Goal: Task Accomplishment & Management: Complete application form

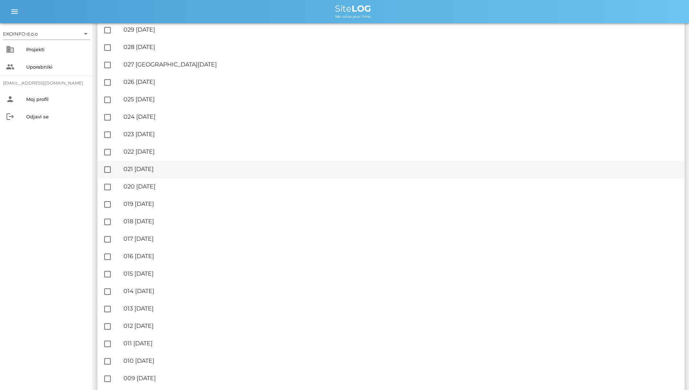
scroll to position [544, 0]
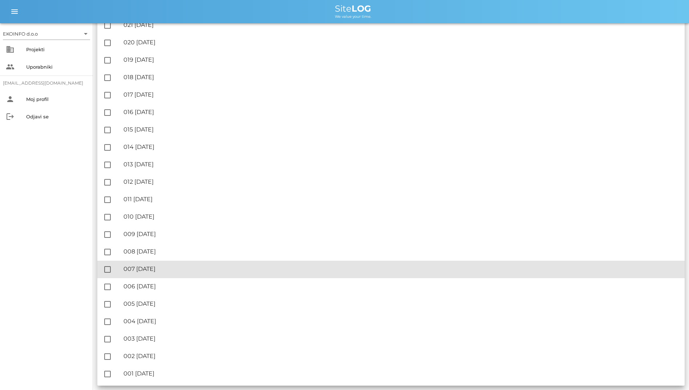
click at [204, 270] on div "🔏 007 [DATE]" at bounding box center [400, 268] width 555 height 7
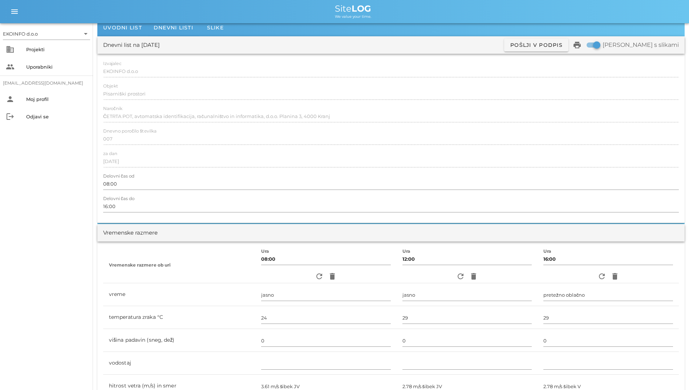
scroll to position [36, 0]
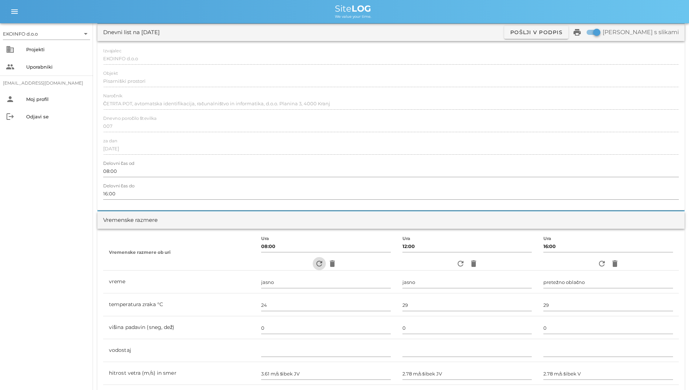
click at [315, 261] on icon "refresh" at bounding box center [319, 263] width 9 height 9
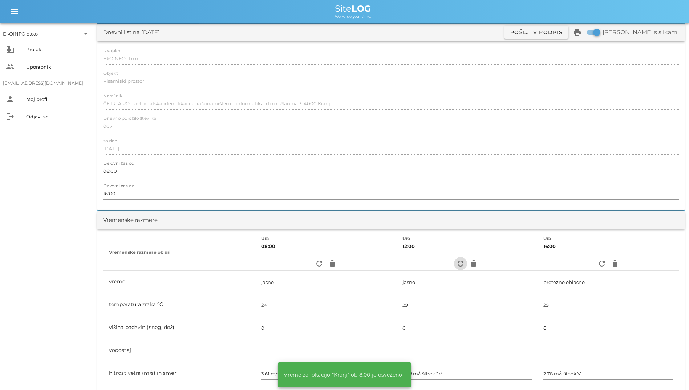
click at [456, 265] on icon "refresh" at bounding box center [460, 263] width 9 height 9
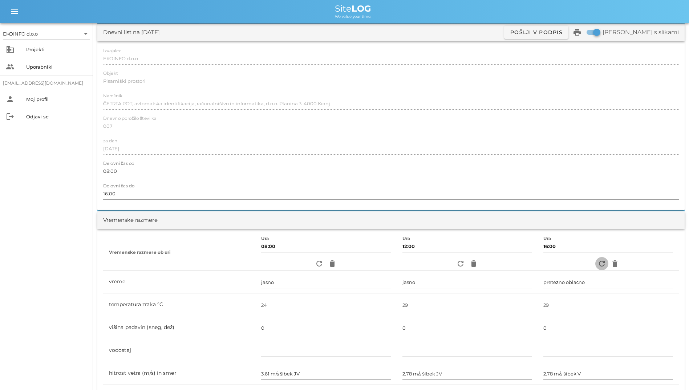
click at [601, 263] on icon "refresh" at bounding box center [601, 263] width 9 height 9
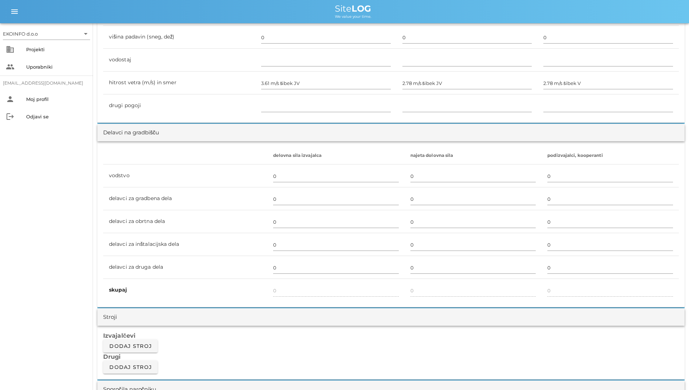
scroll to position [581, 0]
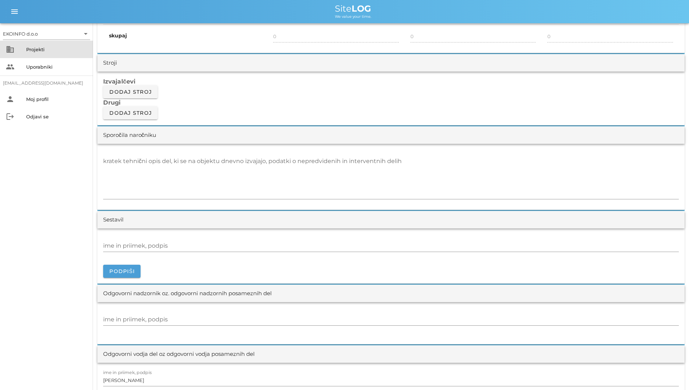
click at [57, 54] on div "Projekti" at bounding box center [56, 50] width 61 height 12
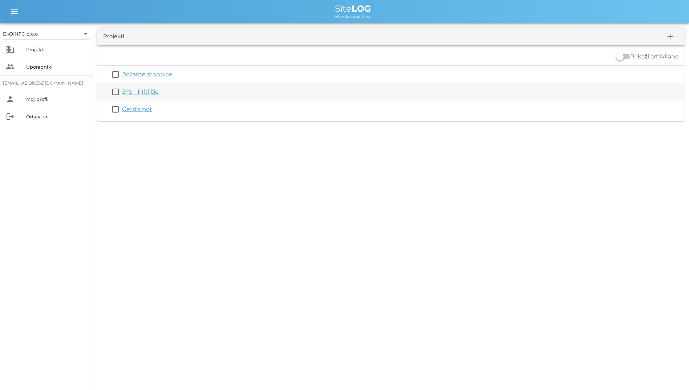
click at [136, 93] on link "3FS - Pritličje" at bounding box center [140, 91] width 37 height 7
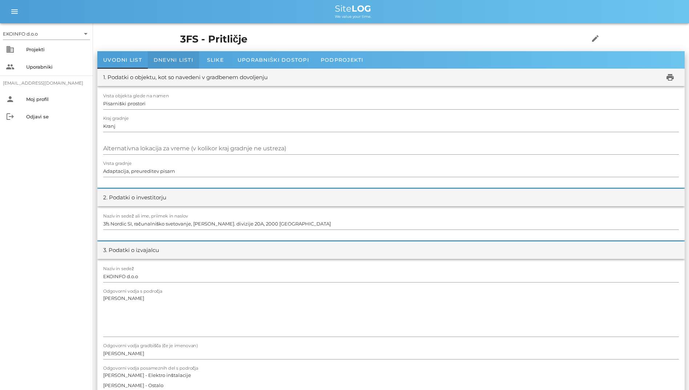
click at [166, 58] on span "Dnevni listi" at bounding box center [174, 60] width 40 height 7
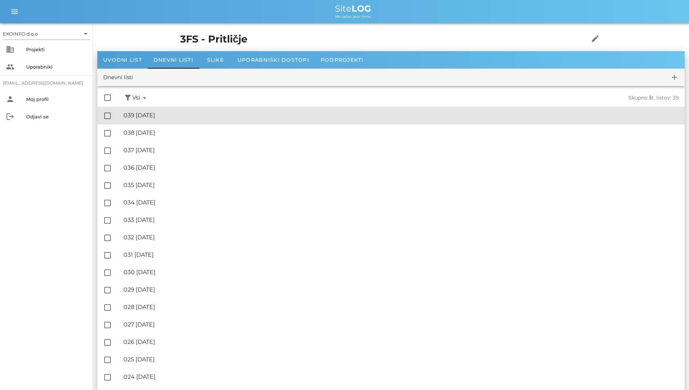
click at [180, 116] on div "🔏 039 [DATE]" at bounding box center [400, 115] width 555 height 7
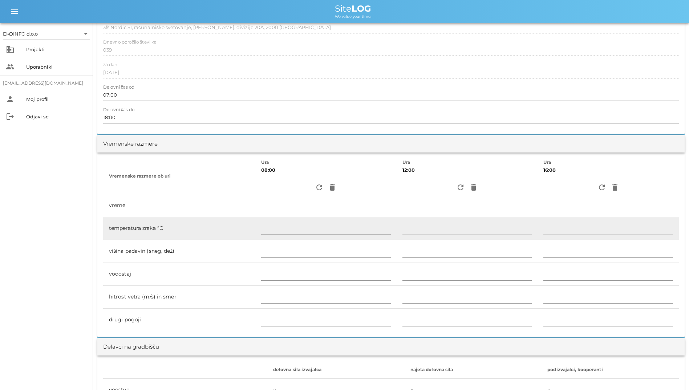
scroll to position [109, 0]
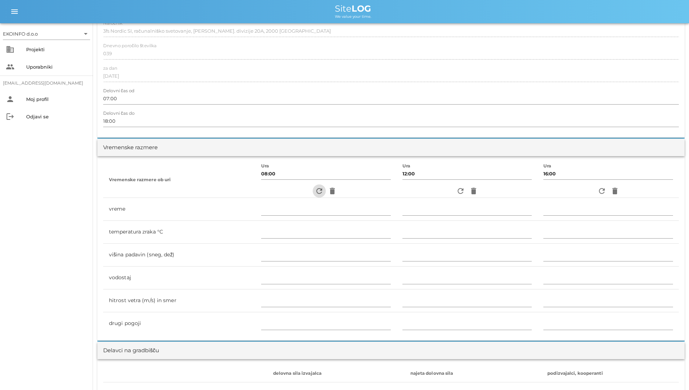
click at [313, 192] on span "refresh" at bounding box center [319, 191] width 13 height 9
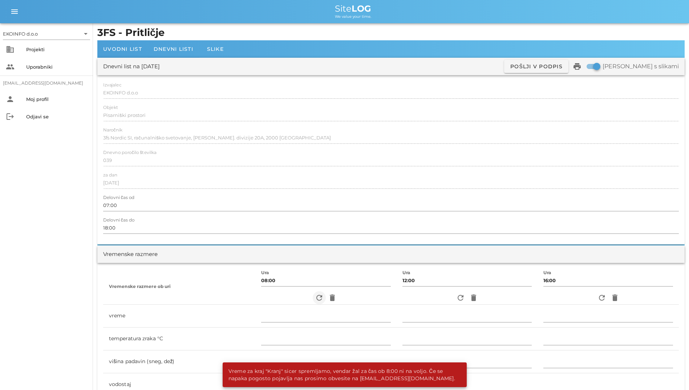
scroll to position [0, 0]
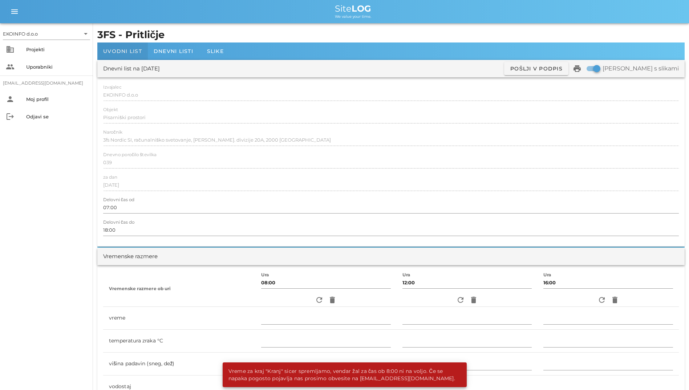
click at [147, 45] on div "Uvodni list" at bounding box center [122, 50] width 50 height 17
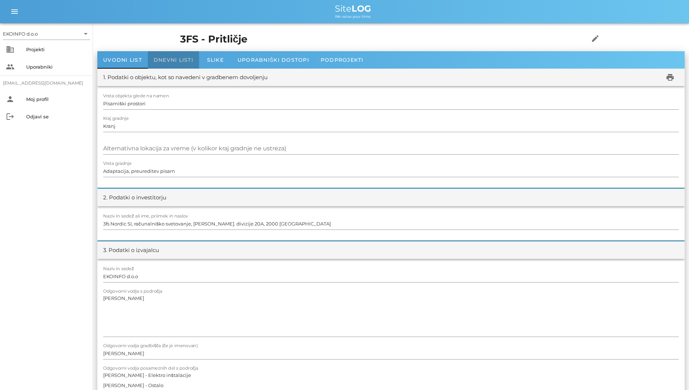
click at [162, 63] on div "Dnevni listi" at bounding box center [173, 59] width 51 height 17
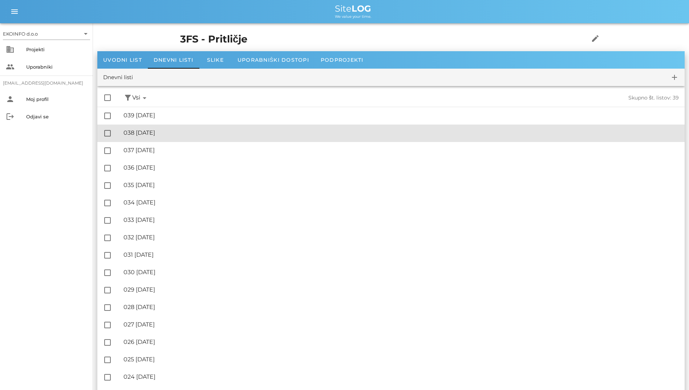
click at [168, 135] on div "🔏 038 [DATE]" at bounding box center [400, 132] width 555 height 7
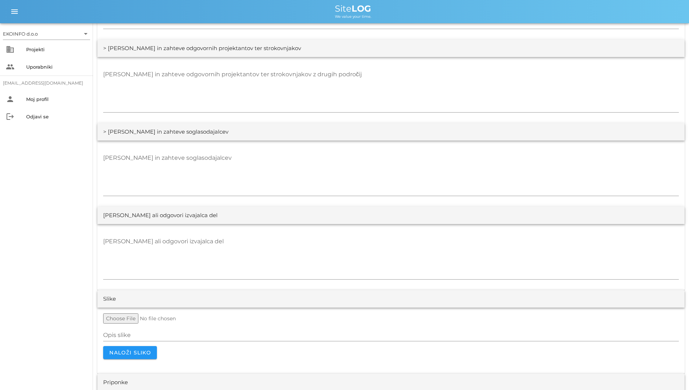
scroll to position [1281, 0]
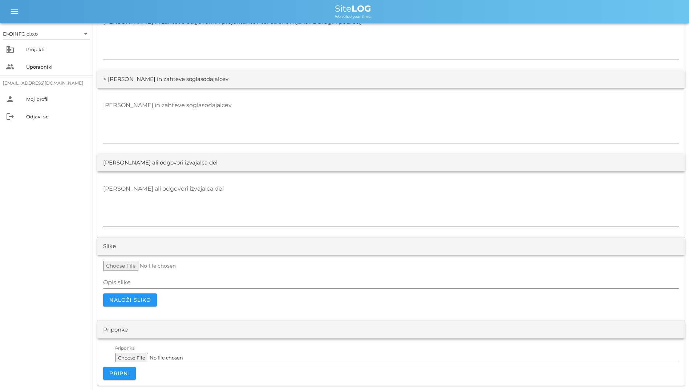
click at [309, 213] on textarea "[PERSON_NAME] ali odgovori izvajalca del" at bounding box center [391, 205] width 576 height 44
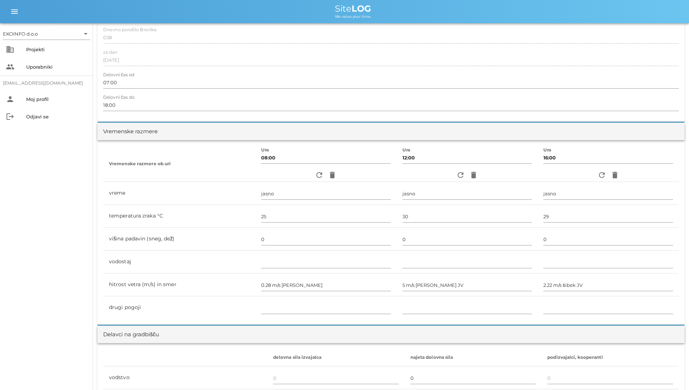
scroll to position [83, 0]
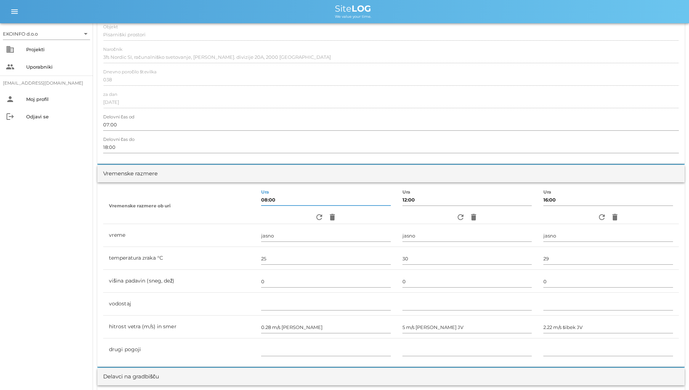
click at [274, 199] on input "08:00" at bounding box center [326, 200] width 130 height 12
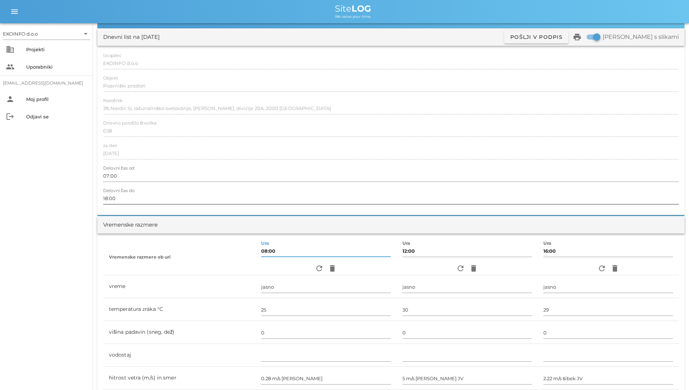
scroll to position [0, 0]
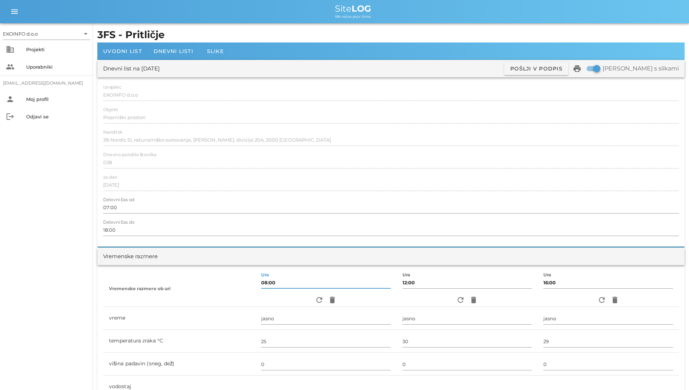
click at [175, 59] on div at bounding box center [174, 59] width 52 height 1
click at [175, 56] on div "Dnevni listi" at bounding box center [173, 50] width 51 height 17
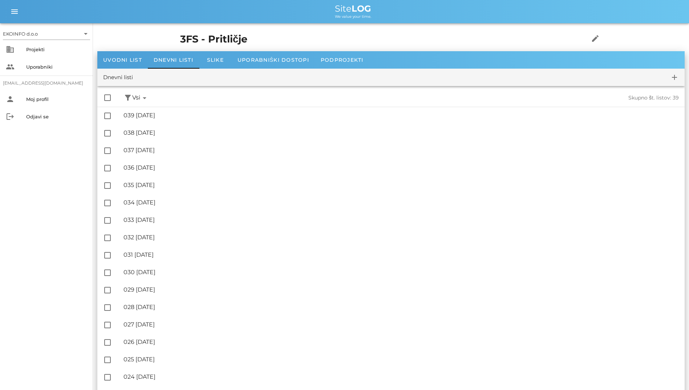
click at [136, 96] on span "Vsi arrow_drop_down" at bounding box center [140, 97] width 17 height 9
click at [157, 137] on div "✓ Nepodpisani" at bounding box center [156, 131] width 49 height 17
click at [171, 101] on icon "arrow_drop_down" at bounding box center [173, 98] width 9 height 9
click at [169, 97] on span "Nepodpisani arrow_drop_down" at bounding box center [155, 97] width 46 height 9
click at [175, 98] on icon "arrow_drop_down" at bounding box center [173, 98] width 9 height 9
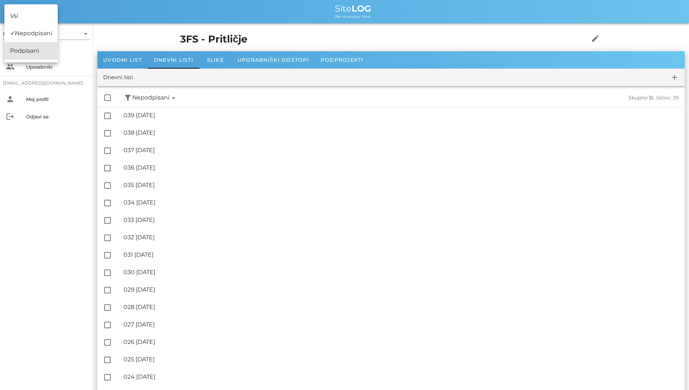
click at [21, 50] on div "✓ Podpisani" at bounding box center [30, 50] width 53 height 17
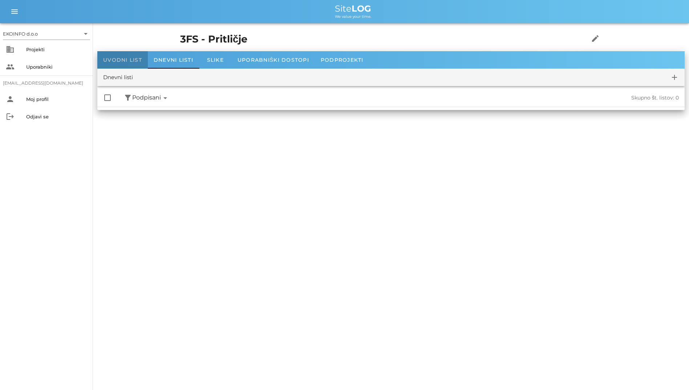
click at [127, 54] on div "Uvodni list" at bounding box center [122, 59] width 50 height 17
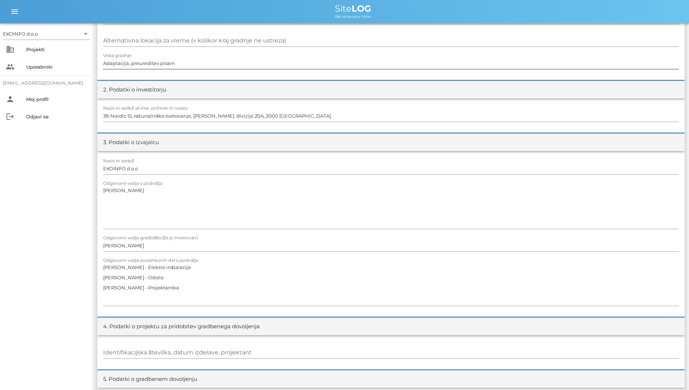
scroll to position [254, 0]
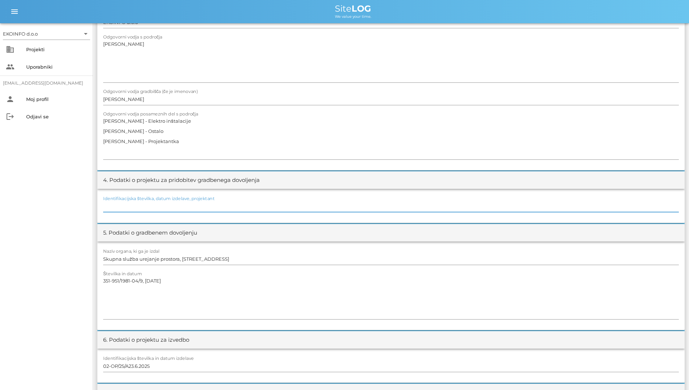
click at [165, 207] on input "Identifikacijska številka, datum izdelave, projektant" at bounding box center [391, 206] width 576 height 12
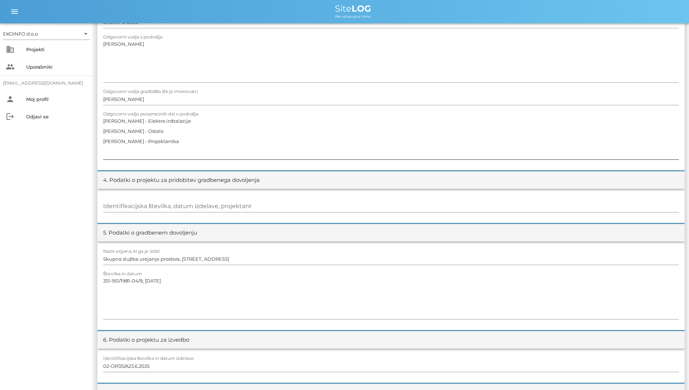
click at [136, 164] on div at bounding box center [391, 161] width 576 height 5
click at [140, 147] on textarea "[PERSON_NAME] - Elektro inštalacije [PERSON_NAME] - Ostalo [PERSON_NAME] - Proj…" at bounding box center [391, 138] width 576 height 44
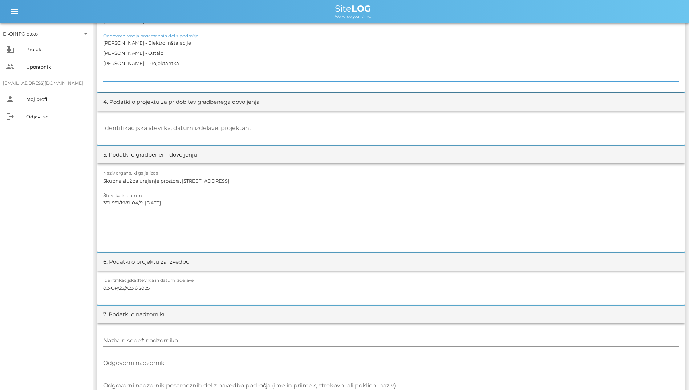
scroll to position [472, 0]
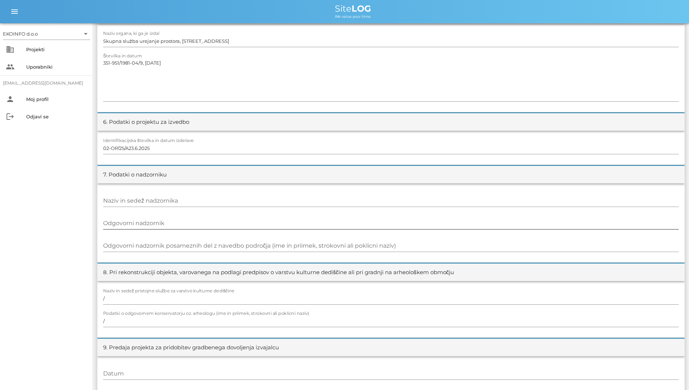
click at [155, 216] on div "Odgovorni nadzornik" at bounding box center [391, 223] width 576 height 21
click at [159, 223] on input "Odgovorni nadzornik" at bounding box center [391, 224] width 576 height 12
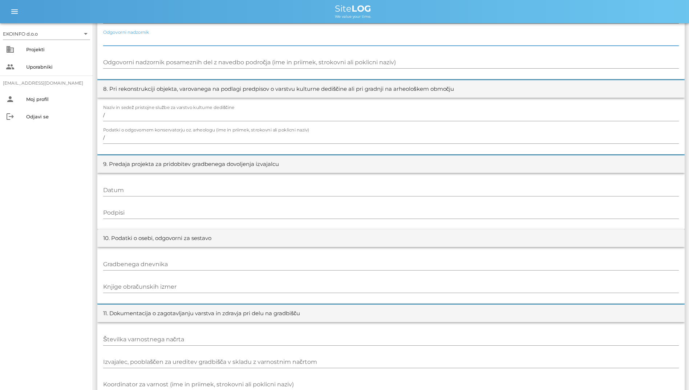
scroll to position [671, 0]
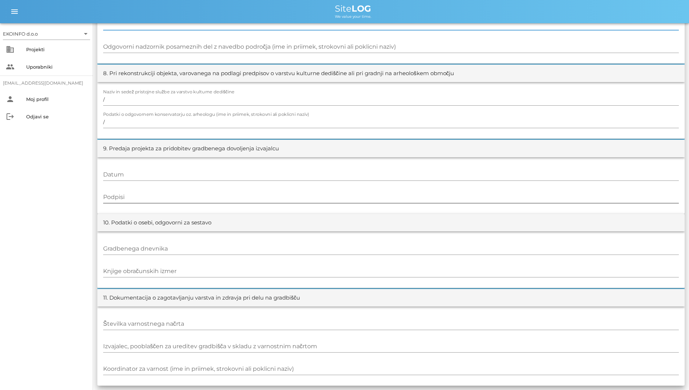
click at [149, 196] on input "Podpisi" at bounding box center [391, 197] width 576 height 12
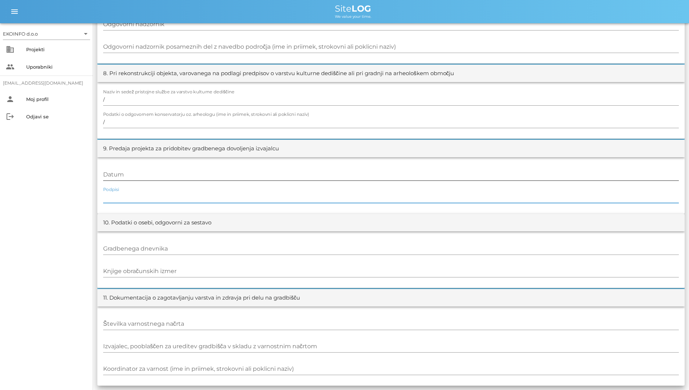
click at [143, 178] on input "Datum" at bounding box center [391, 175] width 576 height 12
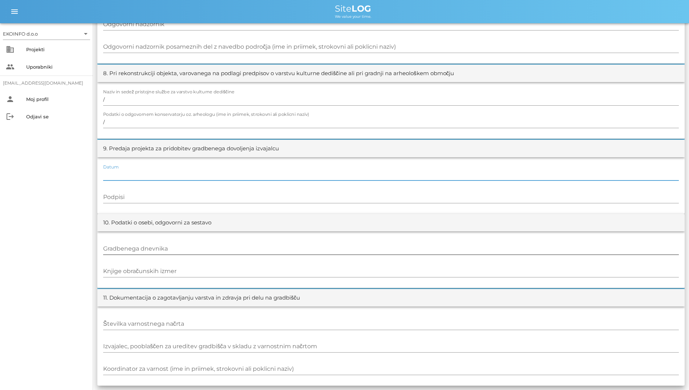
click at [146, 248] on div "Gradbenega dnevnika" at bounding box center [391, 249] width 576 height 12
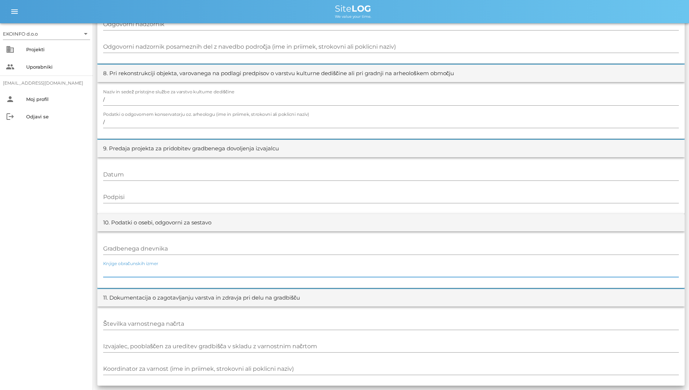
click at [156, 273] on input "Knjige obračunskih izmer" at bounding box center [391, 271] width 576 height 12
click at [143, 248] on input "Gradbenega dnevnika" at bounding box center [391, 249] width 576 height 12
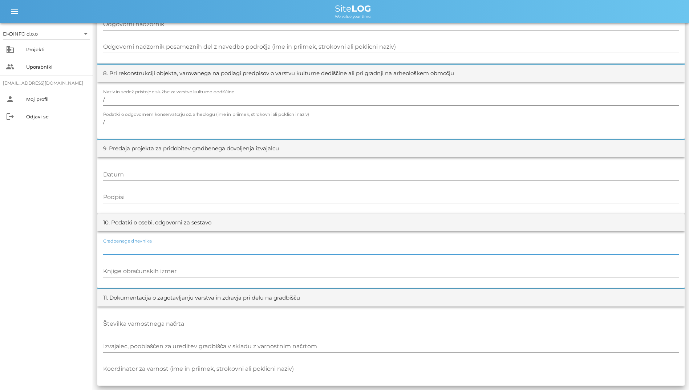
click at [153, 317] on div "Številka varnostnega načrta" at bounding box center [391, 324] width 576 height 21
click at [153, 318] on div "Številka varnostnega načrta" at bounding box center [391, 324] width 576 height 12
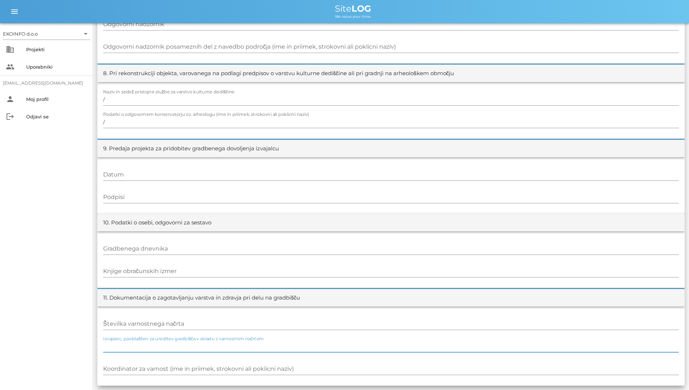
click at [178, 344] on div "Izvajalec, pooblaščen za ureditev gradbišča v skladu z varnostnim načrtom" at bounding box center [391, 347] width 576 height 12
drag, startPoint x: 175, startPoint y: 339, endPoint x: 200, endPoint y: 343, distance: 25.0
click at [200, 343] on div "Izvajalec, pooblaščen za ureditev gradbišča v skladu z varnostnim načrtom" at bounding box center [391, 347] width 576 height 12
drag, startPoint x: 203, startPoint y: 342, endPoint x: 253, endPoint y: 350, distance: 51.1
click at [252, 348] on input "Izvajalec, pooblaščen za ureditev gradbišča v skladu z varnostnim načrtom" at bounding box center [391, 347] width 576 height 12
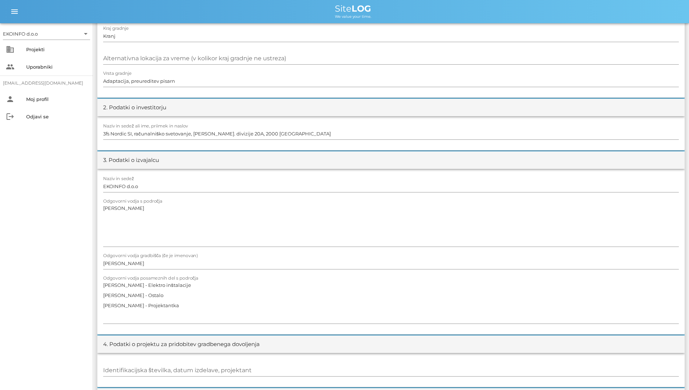
scroll to position [0, 0]
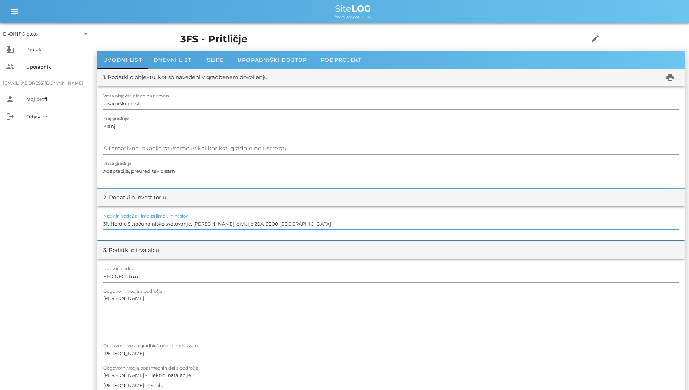
click at [261, 221] on input "3fs Nordic SI, računalniško svetovanje, [PERSON_NAME]. divizije 20A, 2000 [GEOG…" at bounding box center [391, 224] width 576 height 12
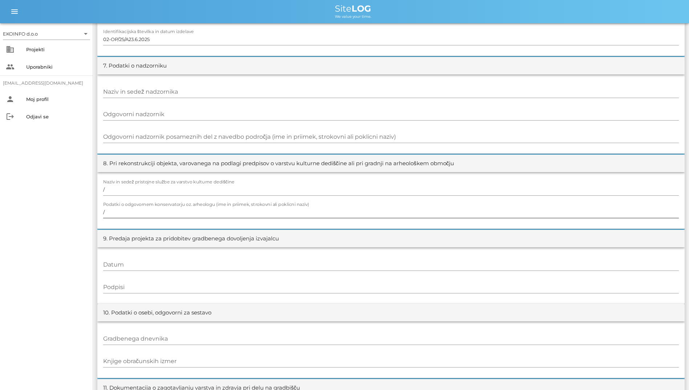
scroll to position [671, 0]
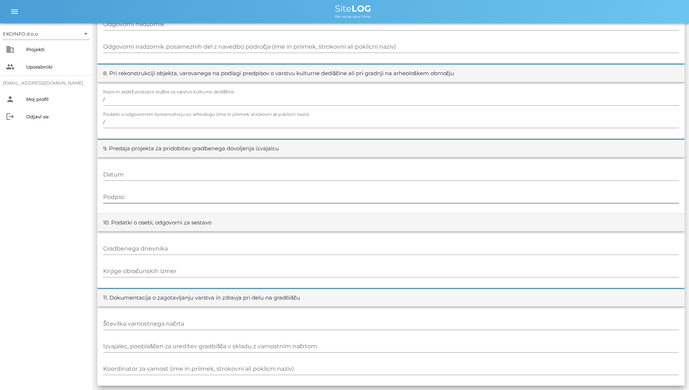
click at [406, 193] on input "Podpisi" at bounding box center [391, 197] width 576 height 12
click at [415, 172] on input "Datum" at bounding box center [391, 175] width 576 height 12
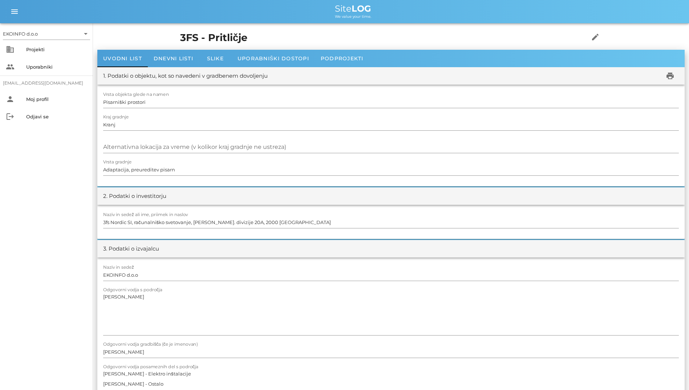
scroll to position [0, 0]
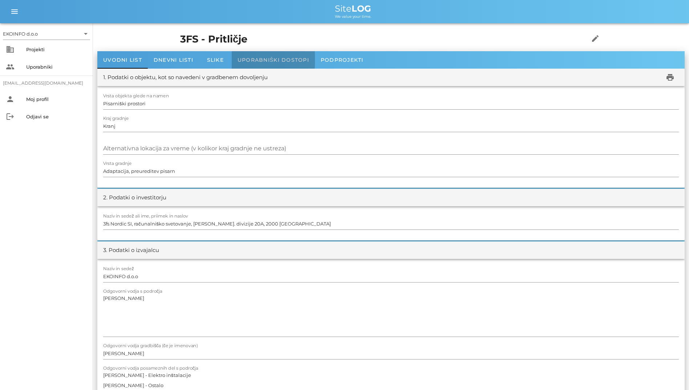
click at [291, 53] on div "Uporabniški dostopi" at bounding box center [273, 59] width 83 height 17
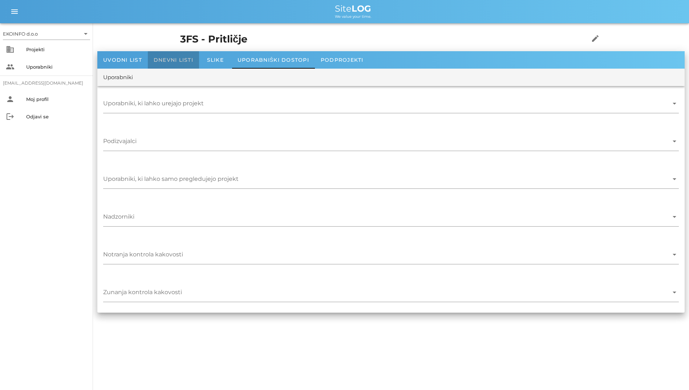
click at [158, 61] on span "Dnevni listi" at bounding box center [174, 60] width 40 height 7
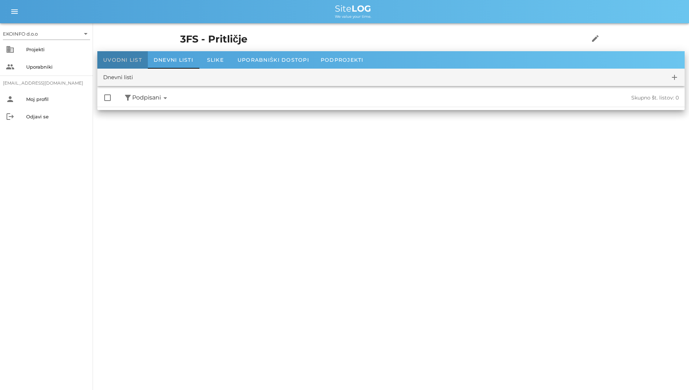
click at [140, 58] on span "Uvodni list" at bounding box center [122, 60] width 39 height 7
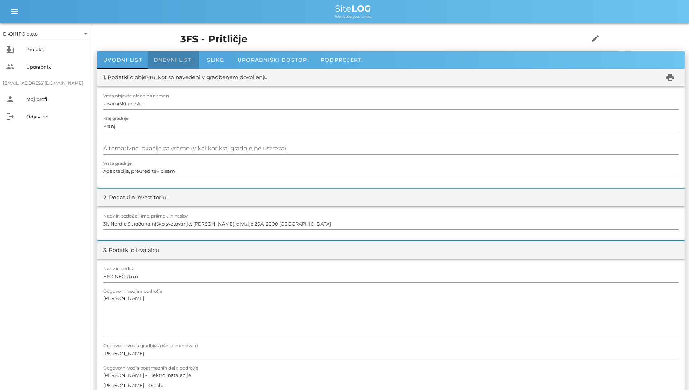
click at [183, 55] on div "Dnevni listi" at bounding box center [173, 59] width 51 height 17
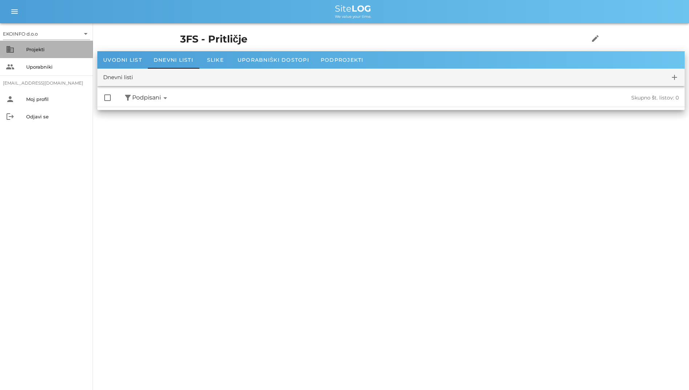
click at [16, 47] on div "business Projekti" at bounding box center [46, 49] width 93 height 17
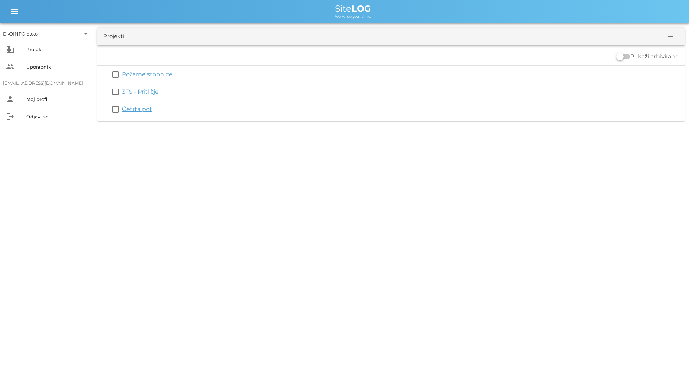
click at [190, 131] on div "EKOINFO d.o.o arrow_drop_down business Projekti people Uporabniki [EMAIL_ADDRES…" at bounding box center [344, 195] width 689 height 390
click at [344, 141] on div "EKOINFO d.o.o arrow_drop_down business Projekti people Uporabniki [EMAIL_ADDRES…" at bounding box center [344, 195] width 689 height 390
click at [260, 157] on div "EKOINFO d.o.o arrow_drop_down business Projekti people Uporabniki [EMAIL_ADDRES…" at bounding box center [344, 195] width 689 height 390
drag, startPoint x: 358, startPoint y: 7, endPoint x: 386, endPoint y: 20, distance: 31.5
click at [386, 20] on div "menu menu Site LOG We value your time." at bounding box center [344, 11] width 689 height 23
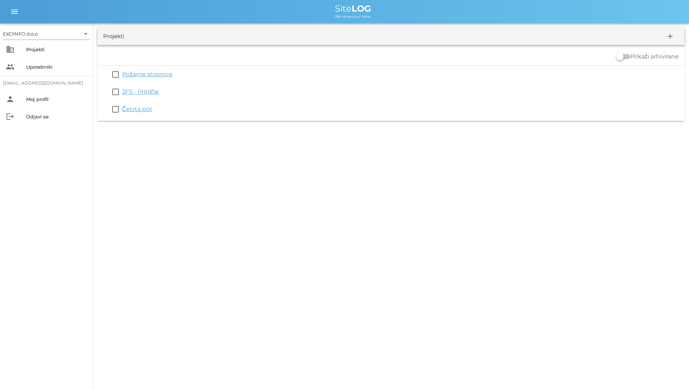
click at [252, 161] on div "EKOINFO d.o.o arrow_drop_down business Projekti people Uporabniki [EMAIL_ADDRES…" at bounding box center [344, 195] width 689 height 390
drag, startPoint x: 330, startPoint y: 3, endPoint x: 410, endPoint y: 17, distance: 82.0
click at [410, 17] on div "menu menu Site LOG We value your time." at bounding box center [344, 11] width 689 height 23
click at [412, 155] on div "EKOINFO d.o.o arrow_drop_down business Projekti people Uporabniki [EMAIL_ADDRES…" at bounding box center [344, 195] width 689 height 390
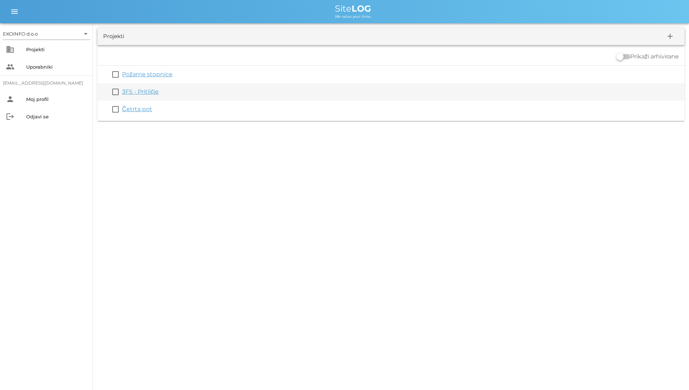
click at [137, 89] on link "3FS - Pritličje" at bounding box center [140, 91] width 37 height 7
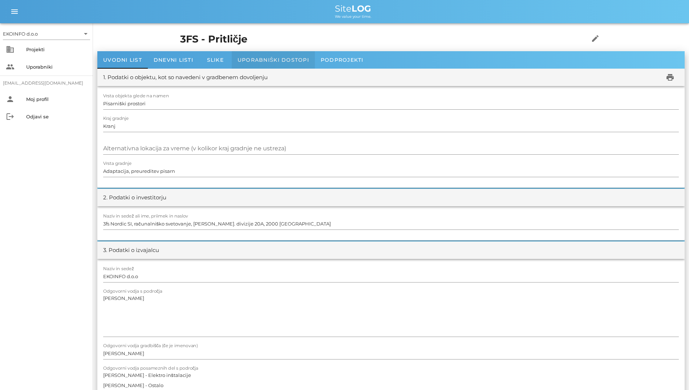
click at [248, 54] on div "Uporabniški dostopi" at bounding box center [273, 59] width 83 height 17
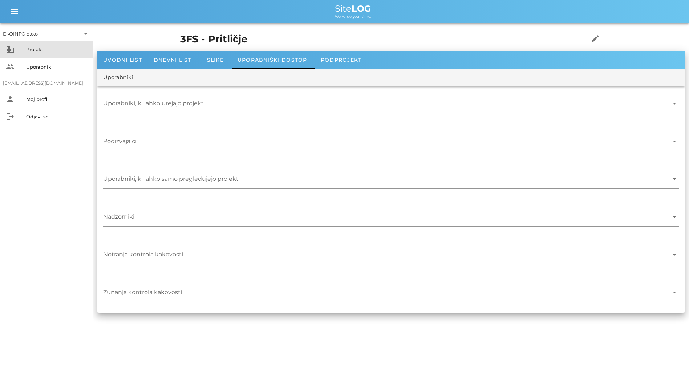
click at [59, 57] on div "business Projekti" at bounding box center [46, 49] width 93 height 17
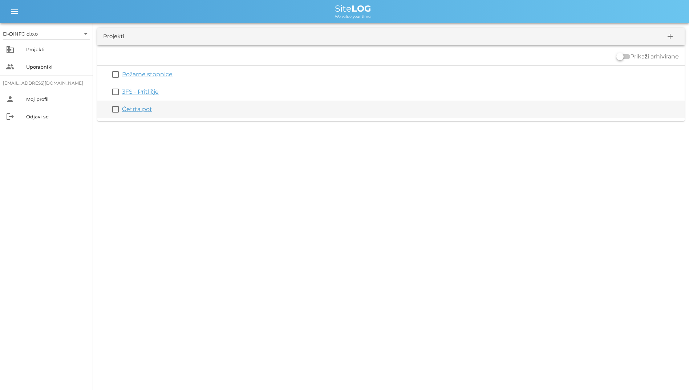
click at [128, 112] on link "Četrta pot" at bounding box center [137, 109] width 30 height 7
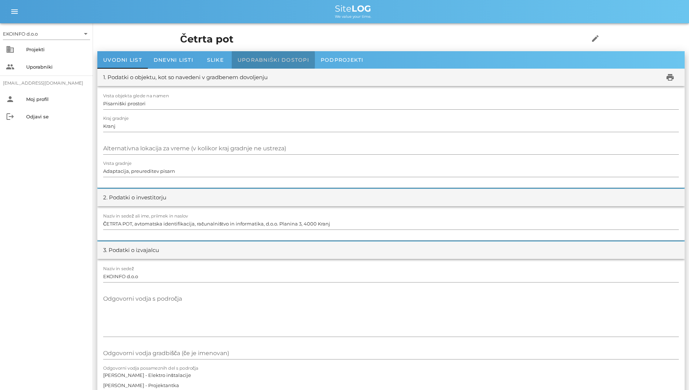
click at [248, 66] on div "Uporabniški dostopi" at bounding box center [273, 59] width 83 height 17
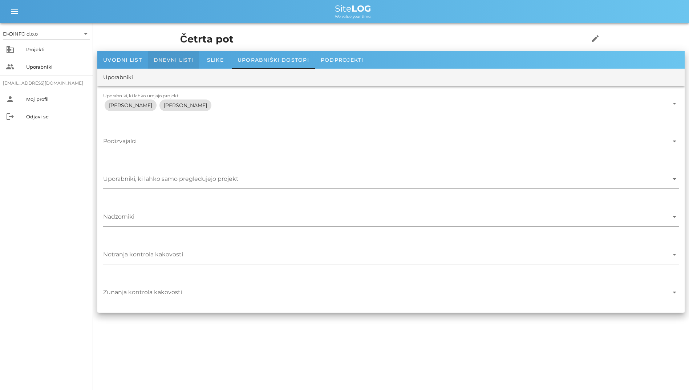
click at [173, 64] on div "Dnevni listi" at bounding box center [173, 59] width 51 height 17
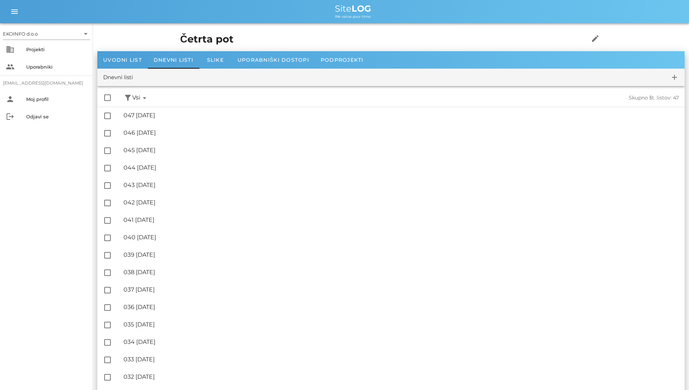
click at [182, 37] on h1 "Četrta pot" at bounding box center [373, 39] width 386 height 15
click at [228, 60] on div "Slike" at bounding box center [215, 59] width 33 height 17
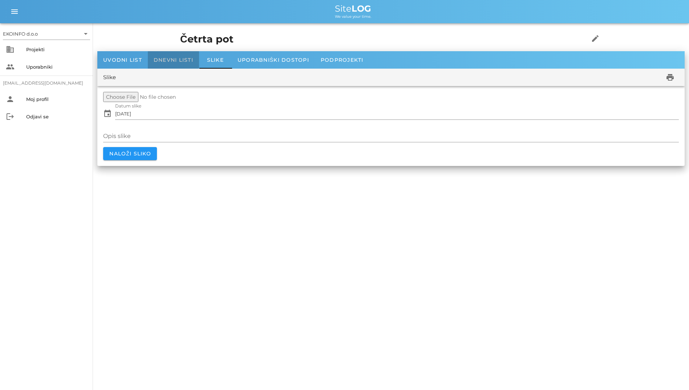
click at [187, 52] on div "Dnevni listi" at bounding box center [173, 59] width 51 height 17
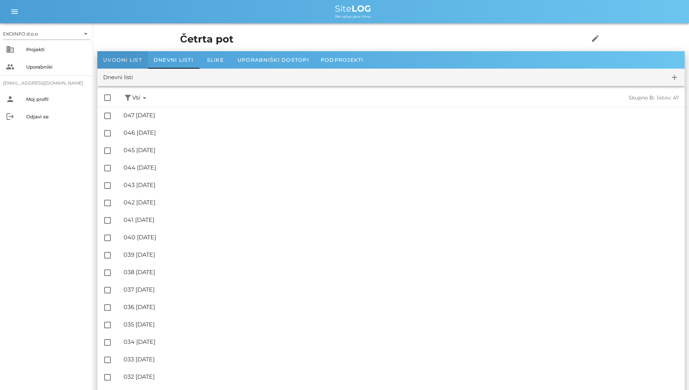
click at [108, 54] on div "Uvodni list" at bounding box center [122, 59] width 50 height 17
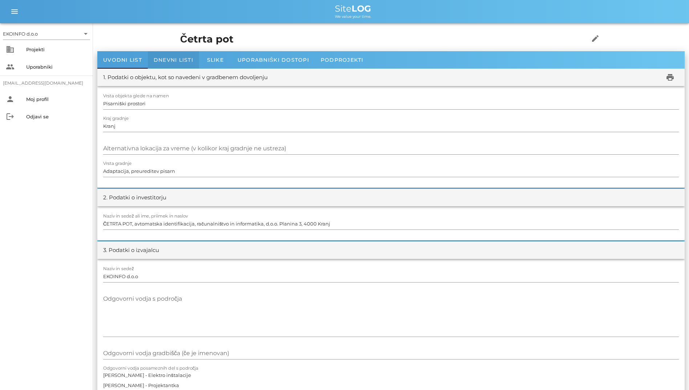
click at [153, 66] on div "Dnevni listi" at bounding box center [173, 59] width 51 height 17
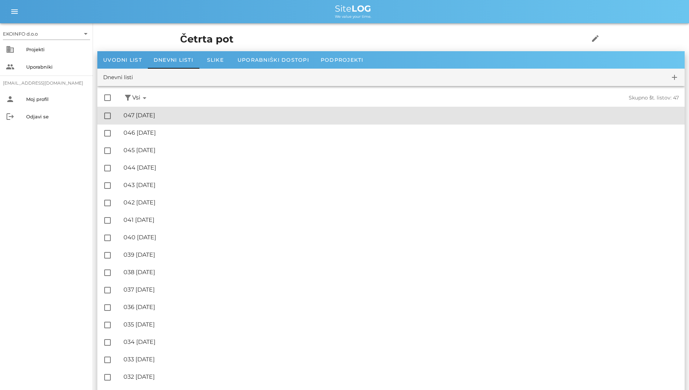
click at [159, 109] on div "🔏 047 [DATE] ✓ Podpisal: Nadzornik ✓ Podpisal: Sestavljalec ✓ Podpisal: Odgovor…" at bounding box center [400, 116] width 555 height 16
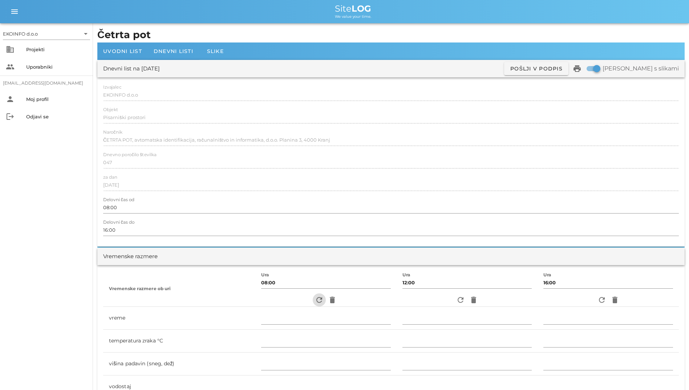
click at [315, 301] on icon "refresh" at bounding box center [319, 300] width 9 height 9
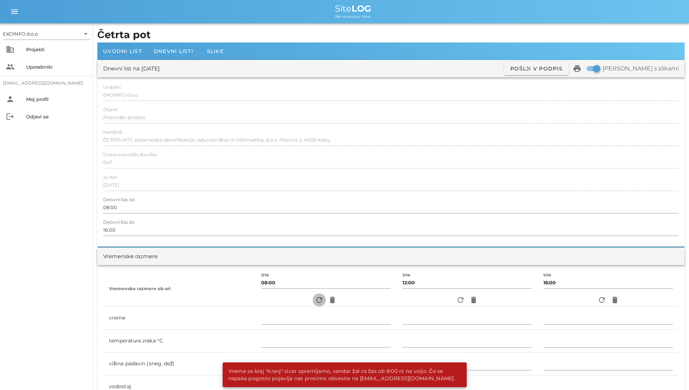
click at [315, 301] on icon "refresh" at bounding box center [319, 300] width 9 height 9
click at [162, 44] on div "Dnevni listi" at bounding box center [173, 50] width 51 height 17
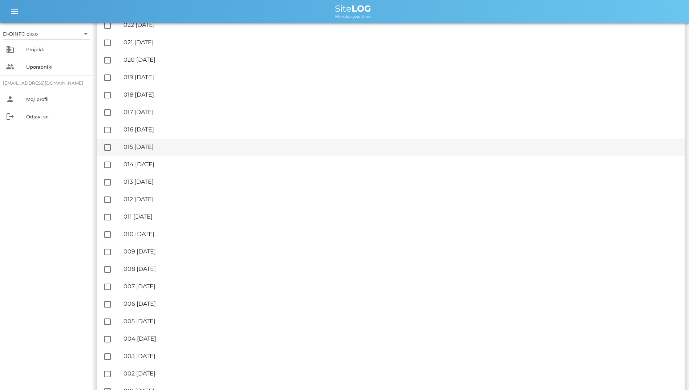
scroll to position [544, 0]
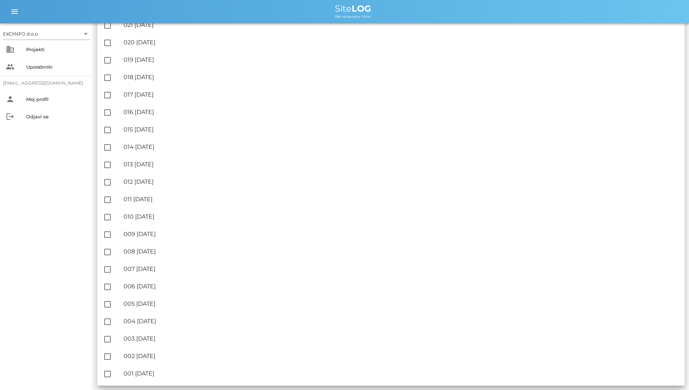
click at [38, 169] on div "EKOINFO d.o.o arrow_drop_down business Projekti people Uporabniki [EMAIL_ADDRES…" at bounding box center [46, 206] width 93 height 367
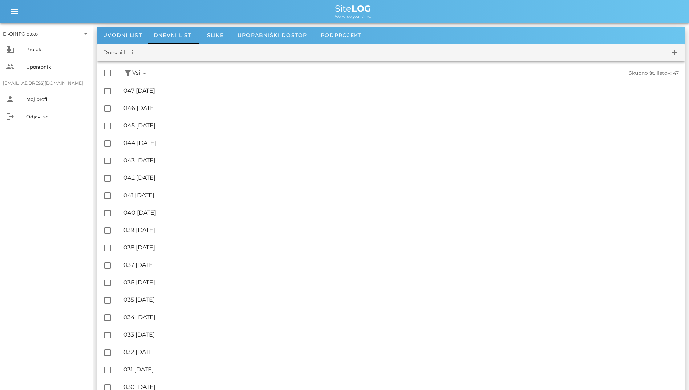
scroll to position [36, 0]
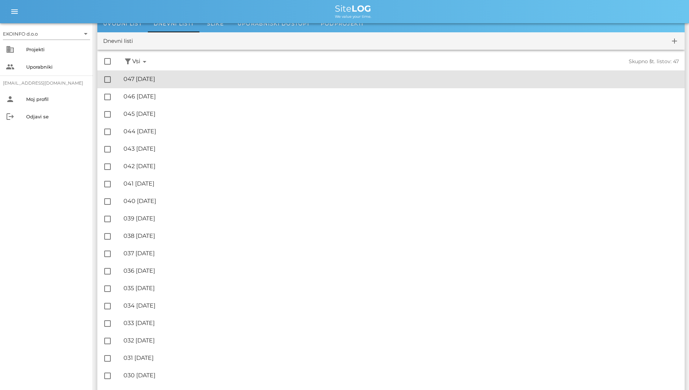
click at [218, 82] on div "🔏 047 [DATE]" at bounding box center [400, 79] width 555 height 7
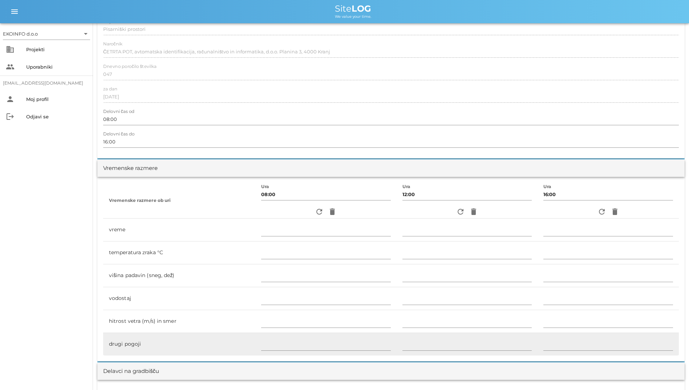
scroll to position [254, 0]
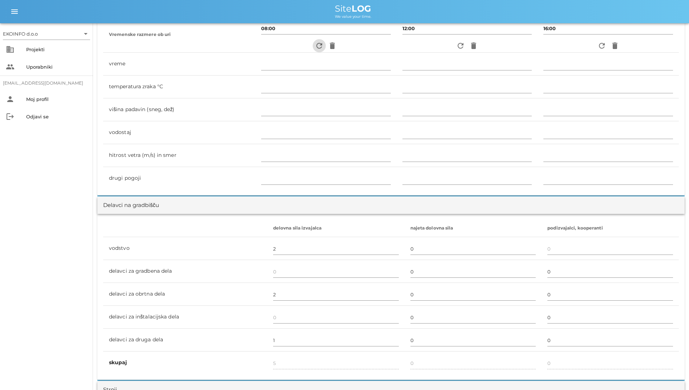
click at [313, 44] on span "refresh" at bounding box center [319, 45] width 13 height 9
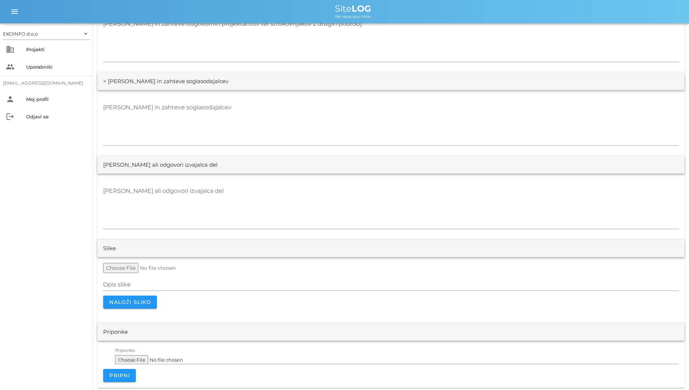
scroll to position [1309, 0]
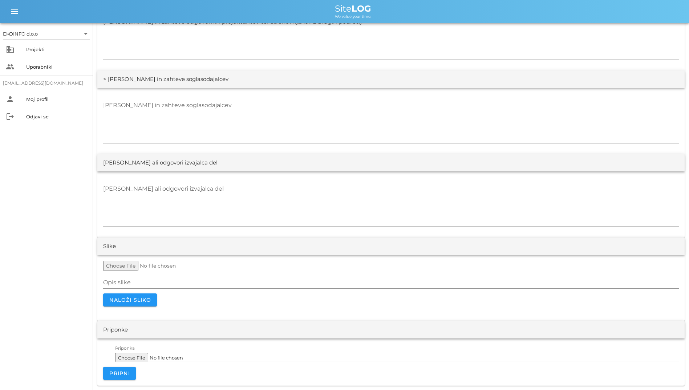
click at [433, 215] on textarea "[PERSON_NAME] ali odgovori izvajalca del" at bounding box center [391, 205] width 576 height 44
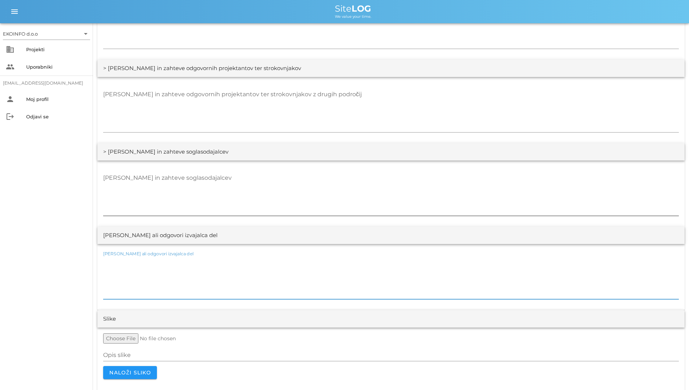
click at [440, 201] on textarea "[PERSON_NAME] in zahteve soglasodajalcev" at bounding box center [391, 194] width 576 height 44
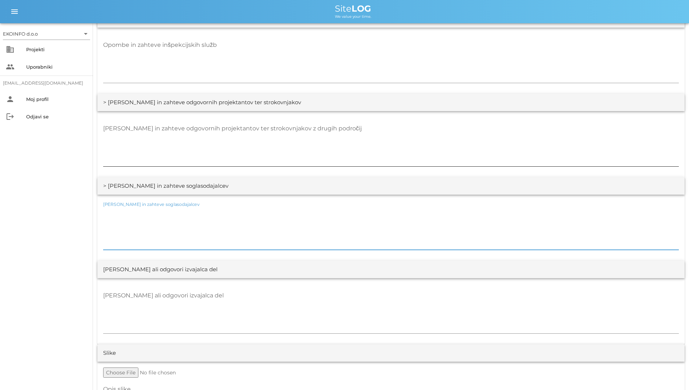
scroll to position [1164, 0]
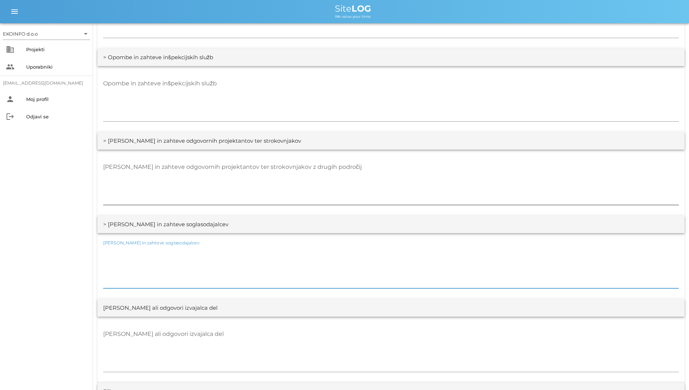
click at [439, 197] on textarea "[PERSON_NAME] in zahteve odgovornih projektantov ter strokovnjakov z drugih pod…" at bounding box center [391, 183] width 576 height 44
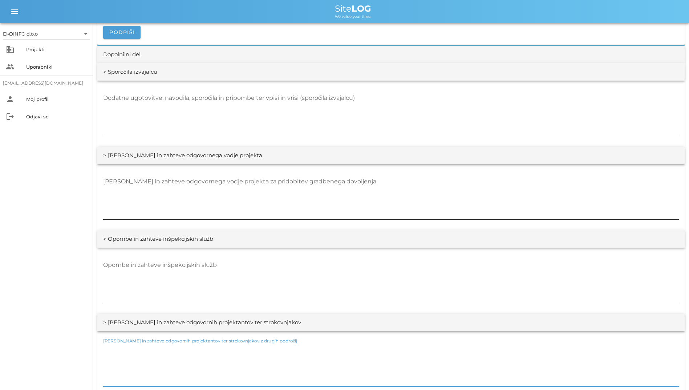
click at [345, 189] on textarea "[PERSON_NAME] in zahteve odgovornega vodje projekta za pridobitev gradbenega do…" at bounding box center [391, 198] width 576 height 44
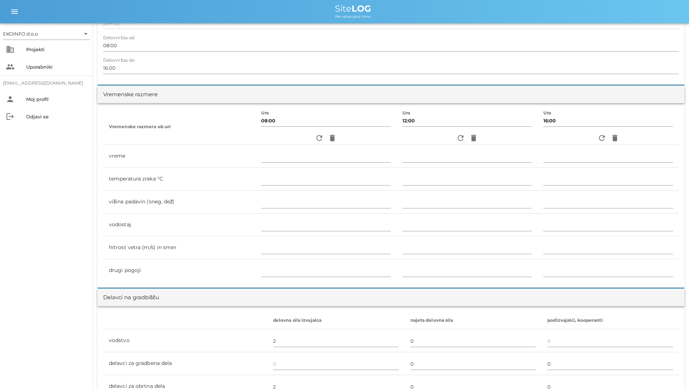
scroll to position [183, 0]
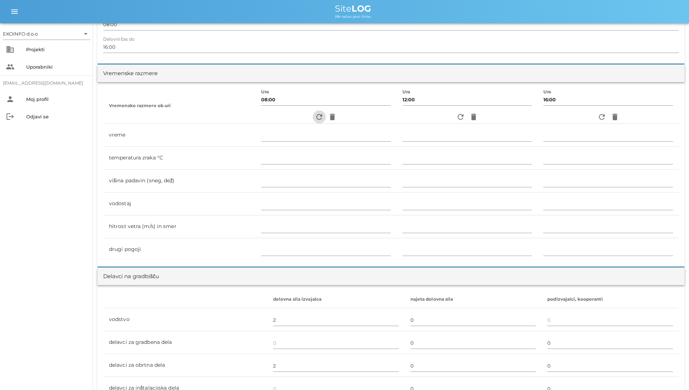
click at [315, 117] on icon "refresh" at bounding box center [319, 117] width 9 height 9
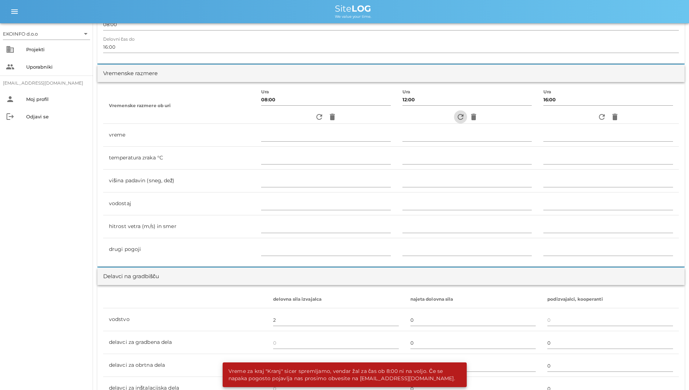
click at [456, 117] on icon "refresh" at bounding box center [460, 117] width 9 height 9
click at [601, 116] on icon "refresh" at bounding box center [601, 117] width 9 height 9
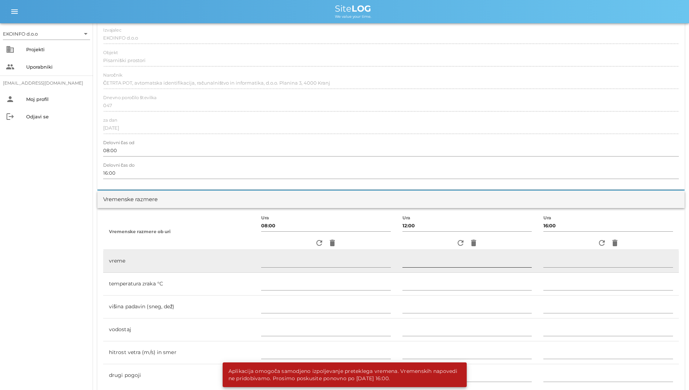
scroll to position [0, 0]
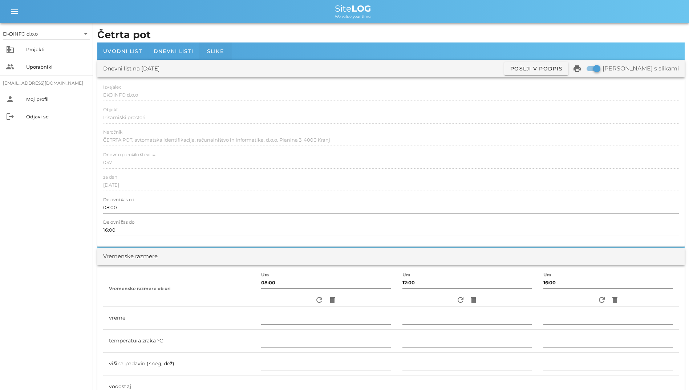
drag, startPoint x: 244, startPoint y: 48, endPoint x: 206, endPoint y: 48, distance: 38.1
click at [206, 48] on div "Uvodni list Dnevni listi Slike" at bounding box center [390, 50] width 587 height 17
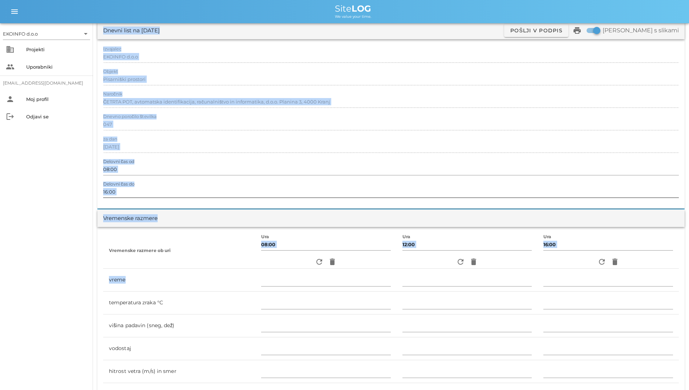
scroll to position [145, 0]
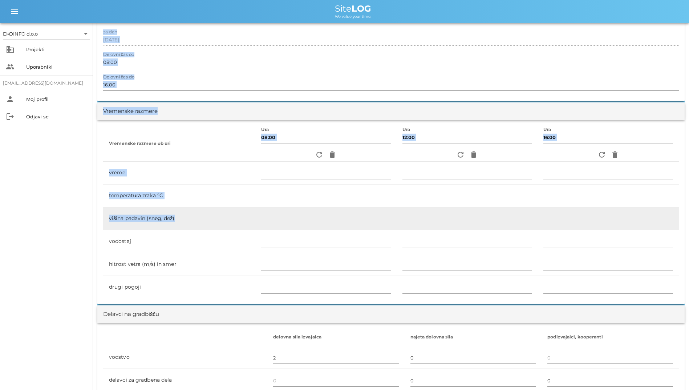
drag, startPoint x: 103, startPoint y: 32, endPoint x: 252, endPoint y: 224, distance: 243.2
drag, startPoint x: 252, startPoint y: 224, endPoint x: 247, endPoint y: 223, distance: 5.8
click at [247, 223] on td "višina padavin (sneg, dež)" at bounding box center [179, 218] width 152 height 23
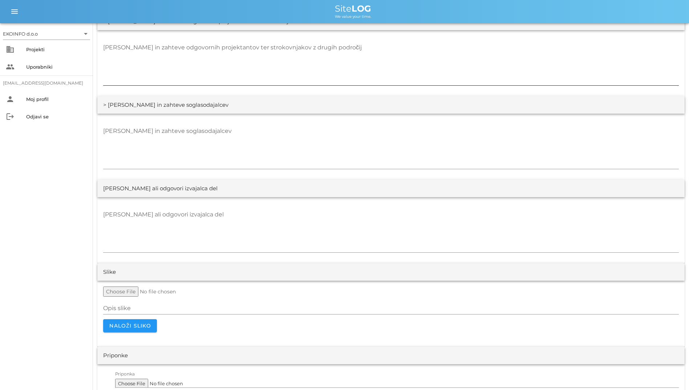
scroll to position [1309, 0]
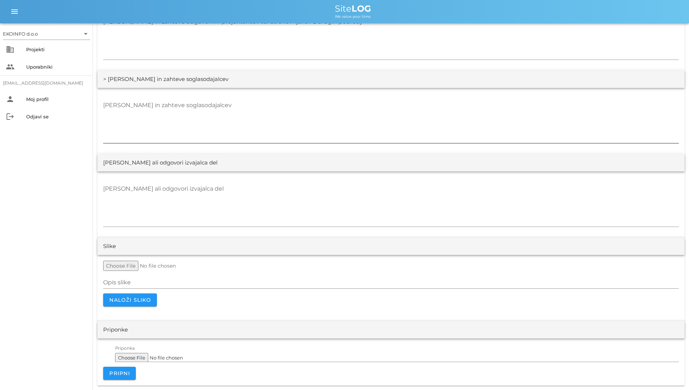
click at [475, 126] on textarea "[PERSON_NAME] in zahteve soglasodajalcev" at bounding box center [391, 122] width 576 height 44
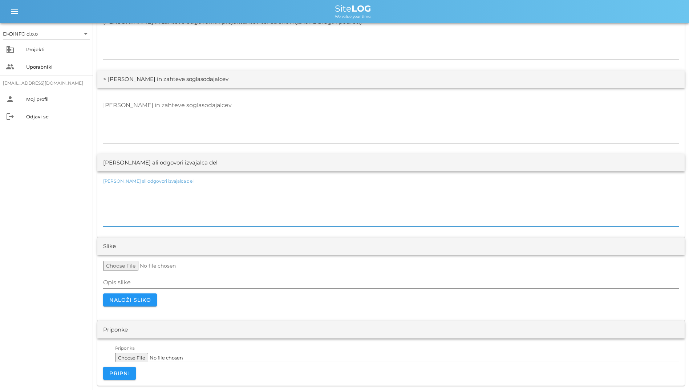
click at [433, 194] on textarea "[PERSON_NAME] ali odgovori izvajalca del" at bounding box center [391, 205] width 576 height 44
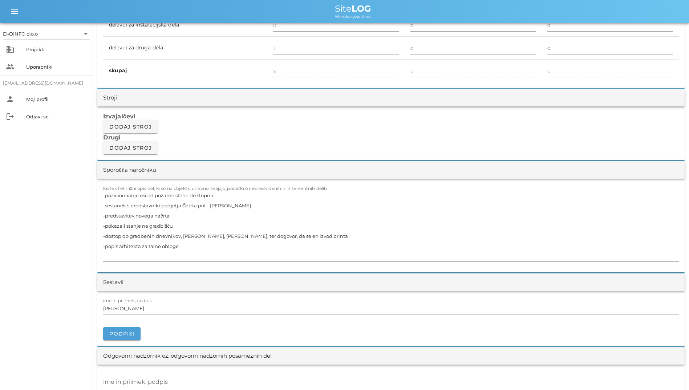
scroll to position [219, 0]
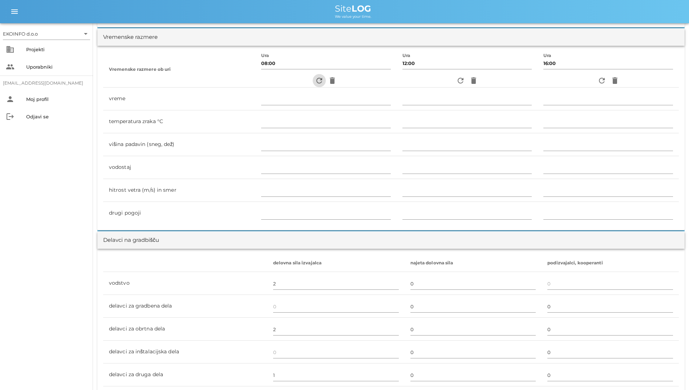
click at [315, 83] on icon "refresh" at bounding box center [319, 80] width 9 height 9
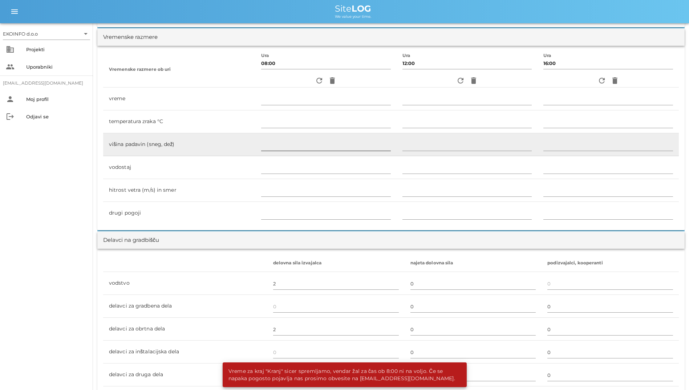
scroll to position [0, 0]
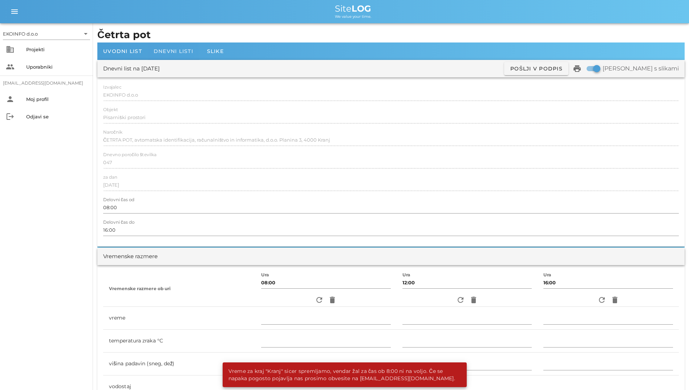
click at [164, 53] on span "Dnevni listi" at bounding box center [174, 51] width 40 height 7
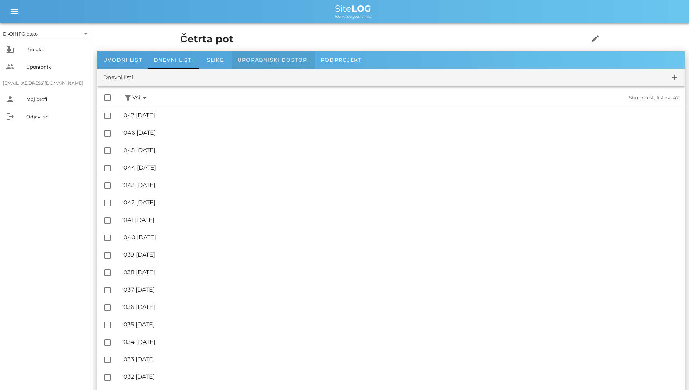
click at [246, 63] on div "Uporabniški dostopi" at bounding box center [273, 59] width 83 height 17
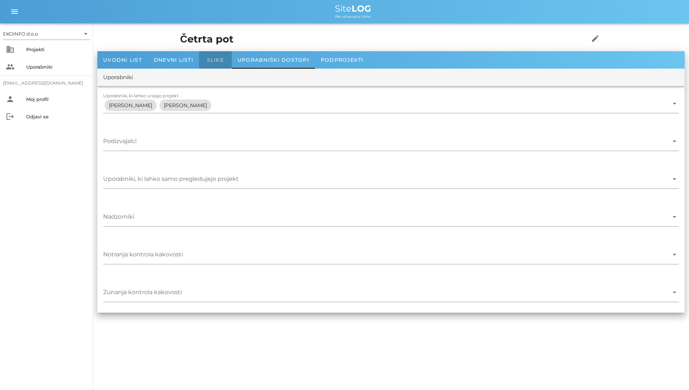
click at [227, 60] on div "Slike" at bounding box center [215, 59] width 33 height 17
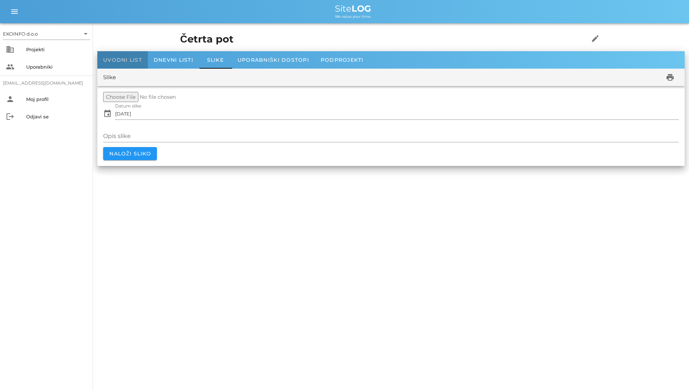
click at [126, 58] on span "Uvodni list" at bounding box center [122, 60] width 39 height 7
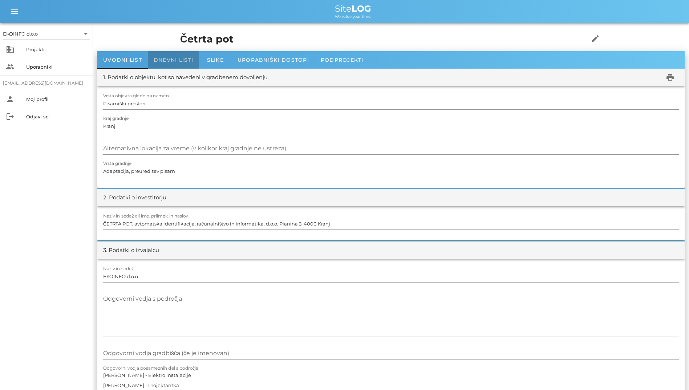
click at [169, 57] on span "Dnevni listi" at bounding box center [174, 60] width 40 height 7
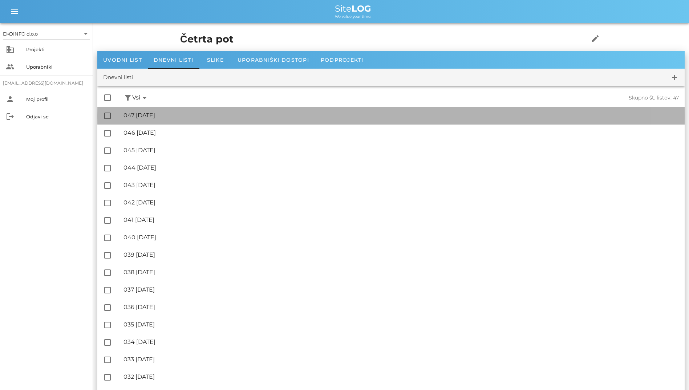
click at [178, 114] on div "🔏 047 [DATE]" at bounding box center [400, 115] width 555 height 7
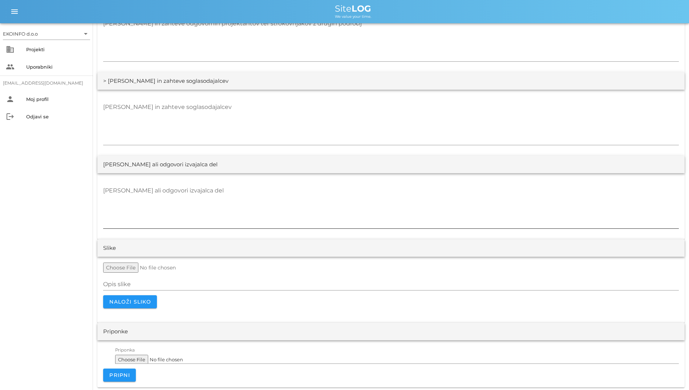
scroll to position [1309, 0]
click at [145, 213] on textarea "[PERSON_NAME] ali odgovori izvajalca del" at bounding box center [391, 205] width 576 height 44
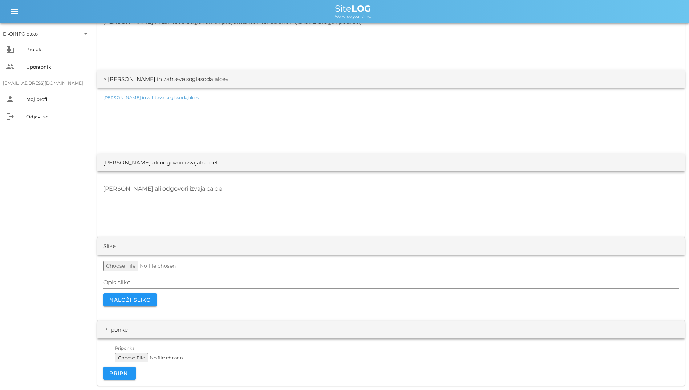
click at [231, 142] on div "[PERSON_NAME] in zahteve soglasodajalcev" at bounding box center [391, 122] width 576 height 44
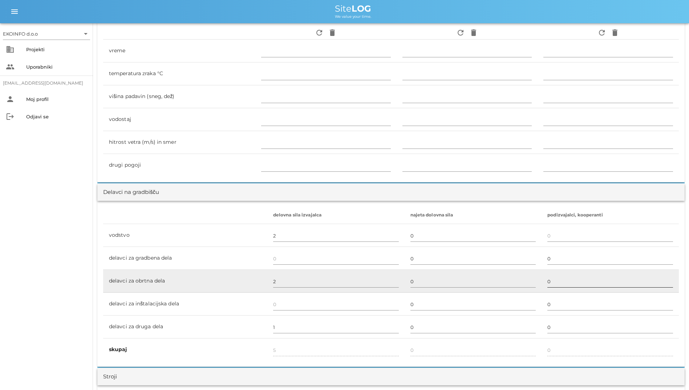
scroll to position [183, 0]
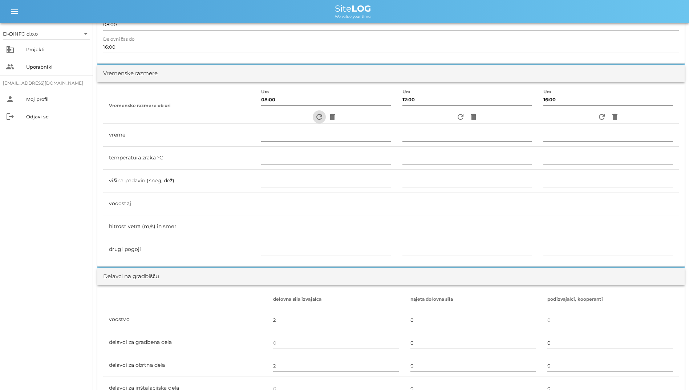
click at [315, 116] on icon "refresh" at bounding box center [319, 117] width 9 height 9
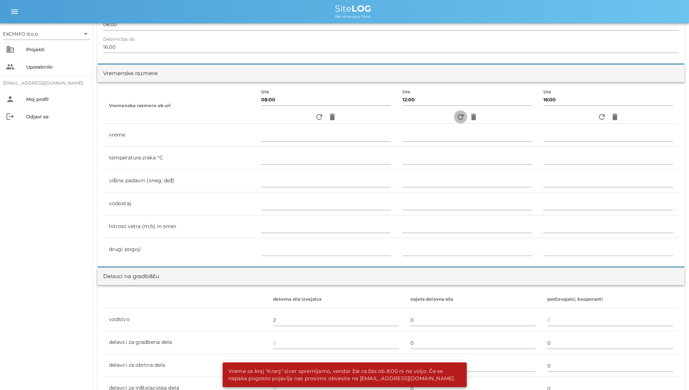
click at [462, 115] on icon "refresh" at bounding box center [460, 117] width 9 height 9
click at [602, 114] on icon "refresh" at bounding box center [601, 117] width 9 height 9
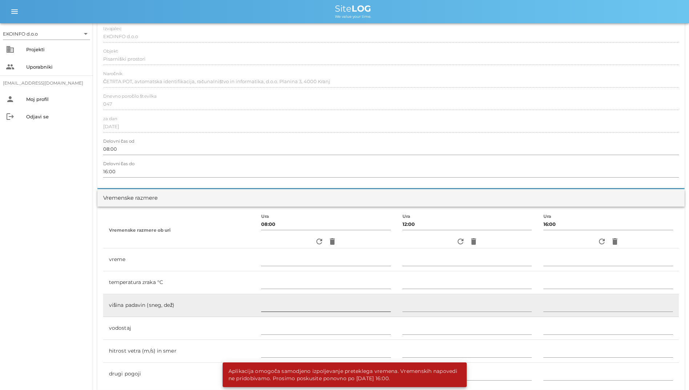
scroll to position [0, 0]
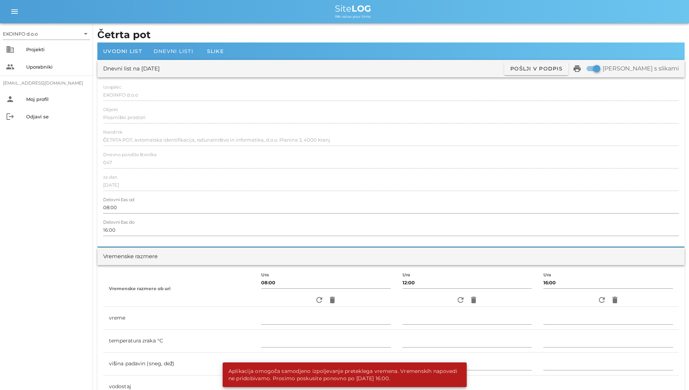
click at [159, 52] on span "Dnevni listi" at bounding box center [174, 51] width 40 height 7
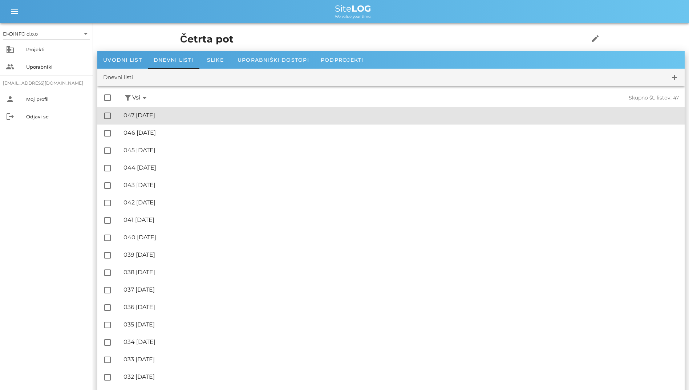
click at [161, 116] on div "🔏 047 [DATE]" at bounding box center [400, 115] width 555 height 7
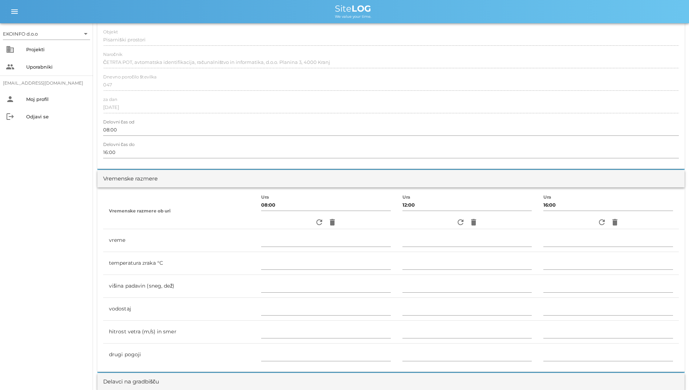
scroll to position [218, 0]
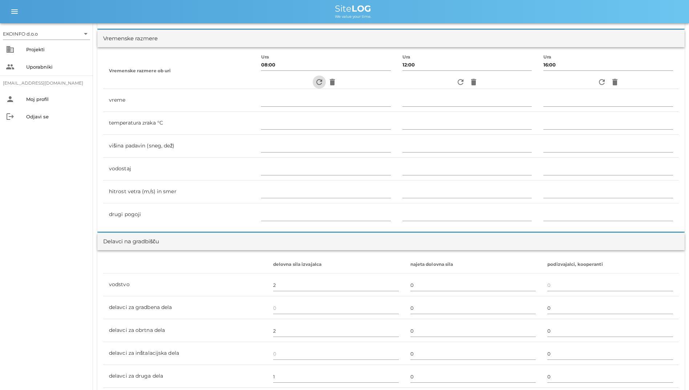
click at [313, 86] on button "refresh" at bounding box center [319, 82] width 13 height 13
click at [315, 82] on icon "refresh" at bounding box center [319, 82] width 9 height 9
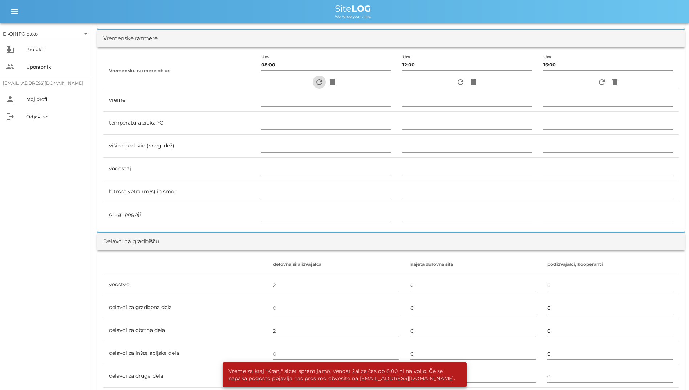
click at [315, 82] on icon "refresh" at bounding box center [319, 82] width 9 height 9
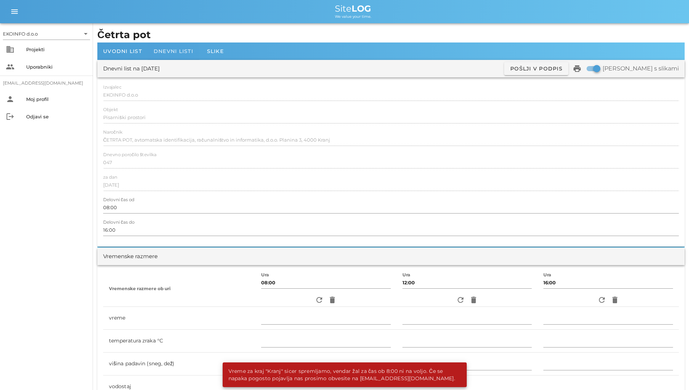
click at [185, 54] on span "Dnevni listi" at bounding box center [174, 51] width 40 height 7
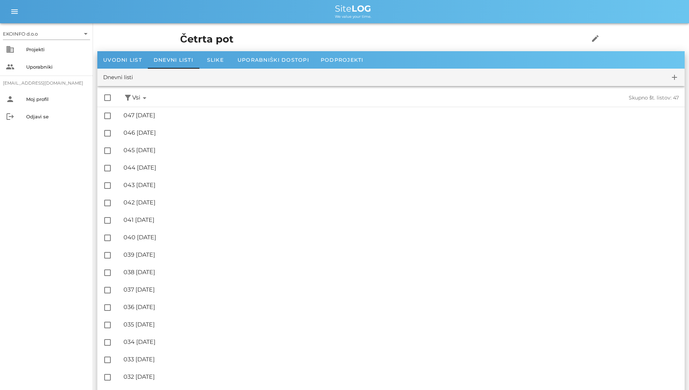
drag, startPoint x: 305, startPoint y: 3, endPoint x: 380, endPoint y: 14, distance: 76.1
click at [380, 14] on div "menu menu Site LOG We value your time." at bounding box center [344, 11] width 689 height 23
drag, startPoint x: 380, startPoint y: 14, endPoint x: 515, endPoint y: 11, distance: 134.8
click at [515, 11] on div "Site LOG" at bounding box center [353, 8] width 660 height 9
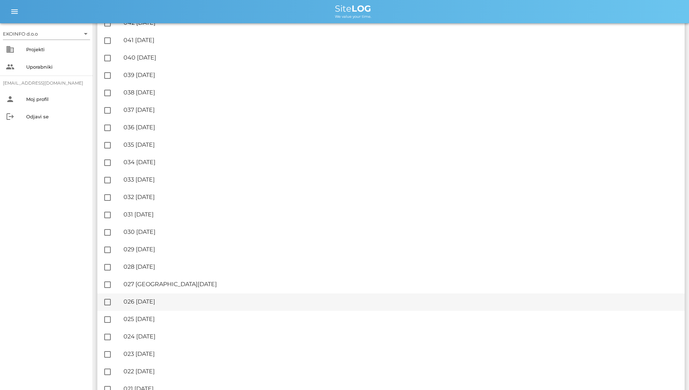
scroll to position [181, 0]
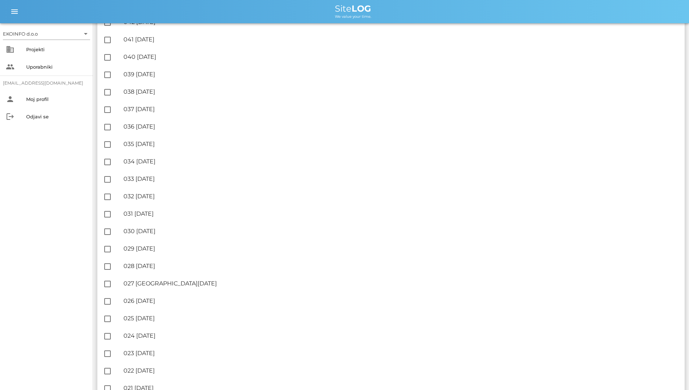
click at [31, 222] on div "EKOINFO d.o.o arrow_drop_down business Projekti people Uporabniki [EMAIL_ADDRES…" at bounding box center [46, 206] width 93 height 367
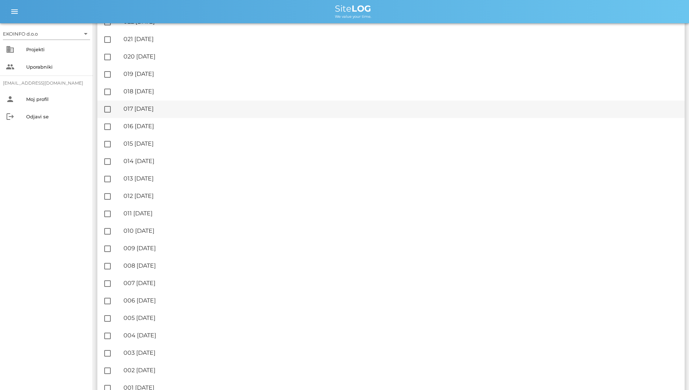
scroll to position [544, 0]
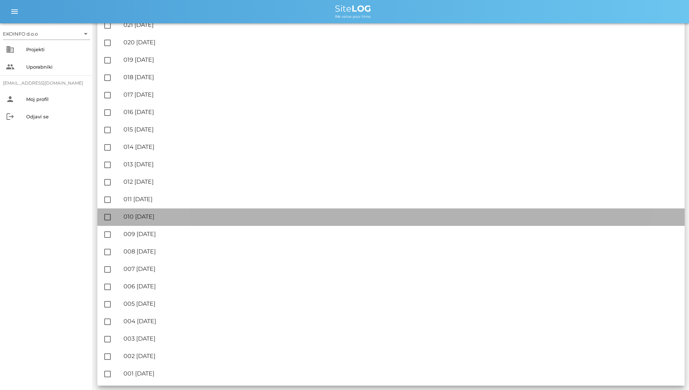
click at [476, 225] on div "🔏 010 [DATE] ✓ Podpisal: Nadzornik ✓ Podpisal: Sestavljalec ✓ Podpisal: Odgovor…" at bounding box center [400, 217] width 555 height 16
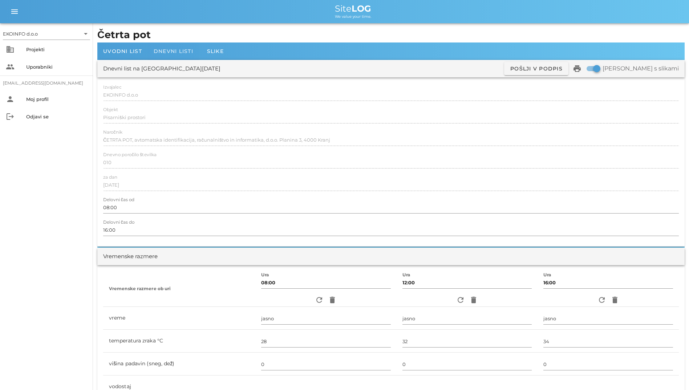
click at [177, 53] on span "Dnevni listi" at bounding box center [174, 51] width 40 height 7
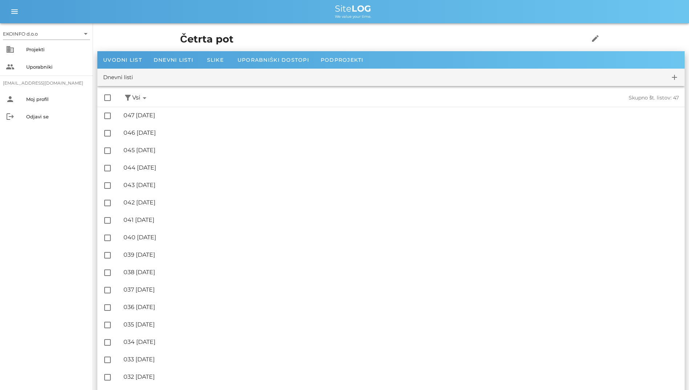
click at [177, 53] on div "Dnevni listi" at bounding box center [173, 59] width 51 height 17
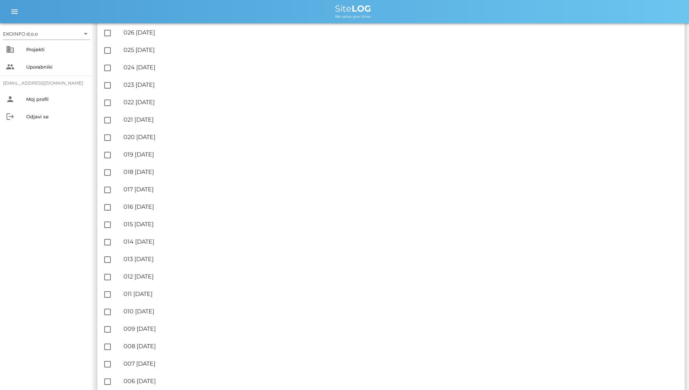
scroll to position [544, 0]
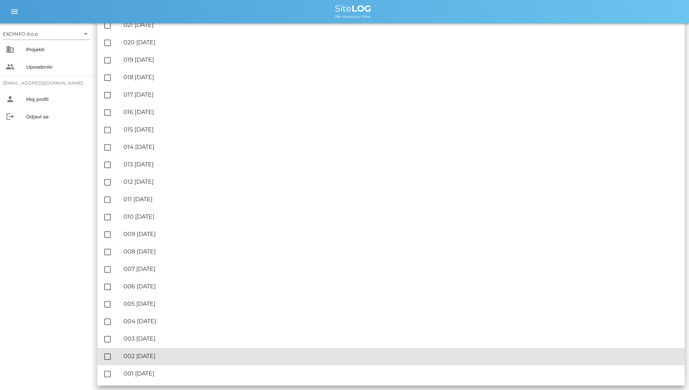
click at [219, 354] on div "🔏 002 [DATE]" at bounding box center [400, 356] width 555 height 7
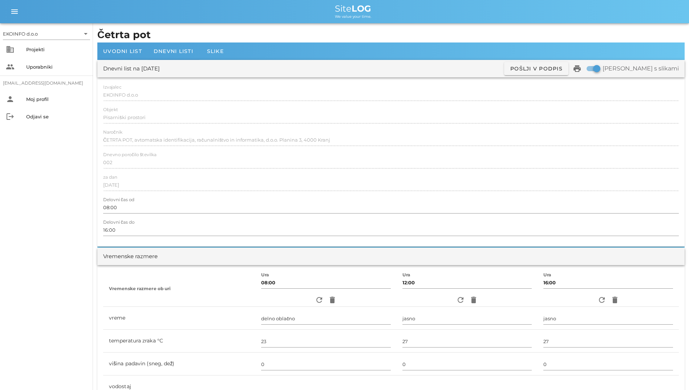
click at [164, 59] on div at bounding box center [174, 59] width 52 height 1
click at [164, 52] on span "Dnevni listi" at bounding box center [174, 51] width 40 height 7
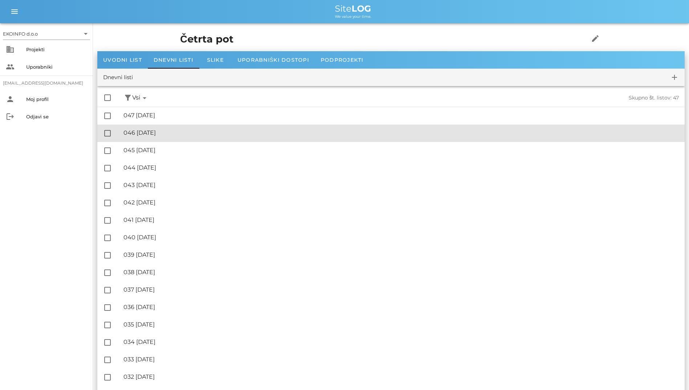
click at [139, 128] on div "🔏 046 [DATE] ✓ Podpisal: Nadzornik ✓ Podpisal: Sestavljalec ✓ Podpisal: Odgovor…" at bounding box center [400, 133] width 555 height 16
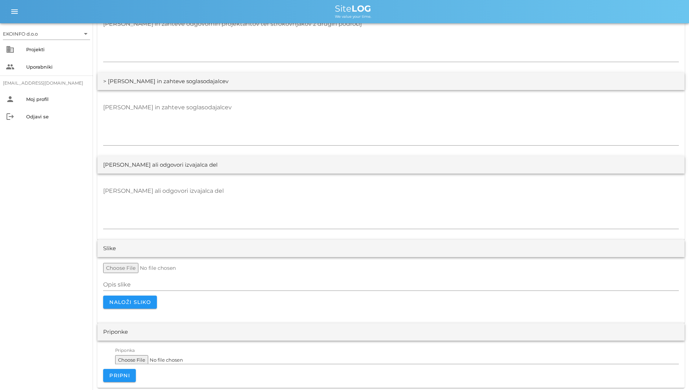
scroll to position [1309, 0]
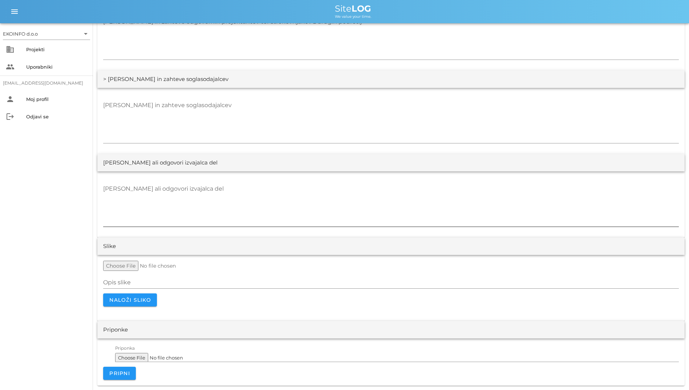
click at [381, 212] on textarea "[PERSON_NAME] ali odgovori izvajalca del" at bounding box center [391, 205] width 576 height 44
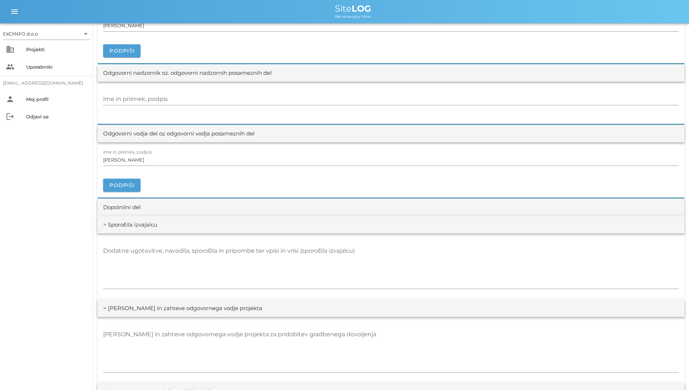
scroll to position [835, 0]
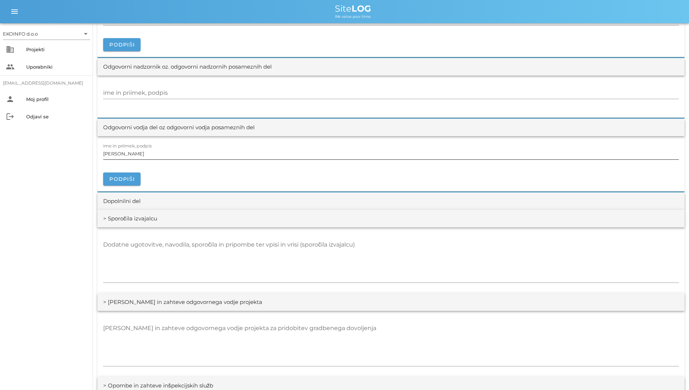
click at [376, 149] on input "[PERSON_NAME]" at bounding box center [391, 154] width 576 height 12
click at [377, 89] on input "ime in priimek, podpis" at bounding box center [391, 93] width 576 height 12
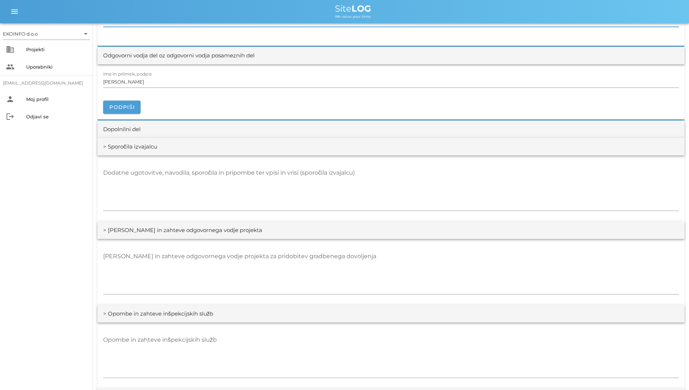
scroll to position [908, 0]
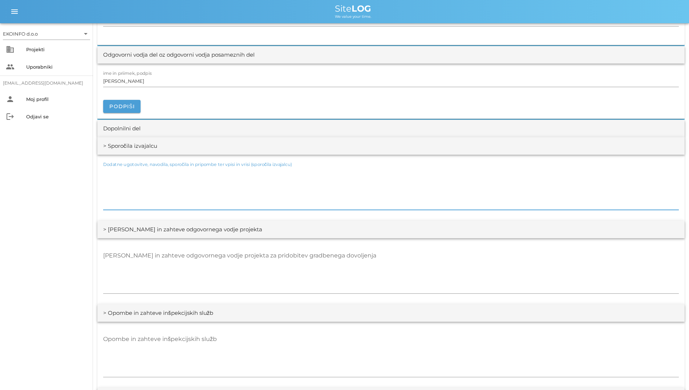
click at [339, 206] on textarea "Dodatne ugotovitve, navodila, sporočila in pripombe ter vpisi in vrisi (sporoči…" at bounding box center [391, 188] width 576 height 44
click at [344, 249] on div "[PERSON_NAME] in zahteve odgovornega vodje projekta za pridobitev gradbenega do…" at bounding box center [391, 272] width 576 height 53
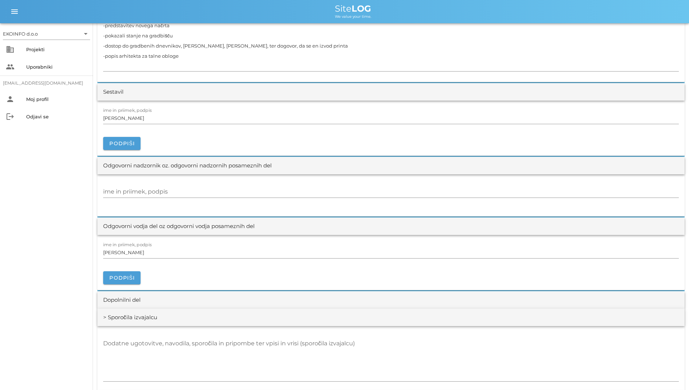
scroll to position [800, 0]
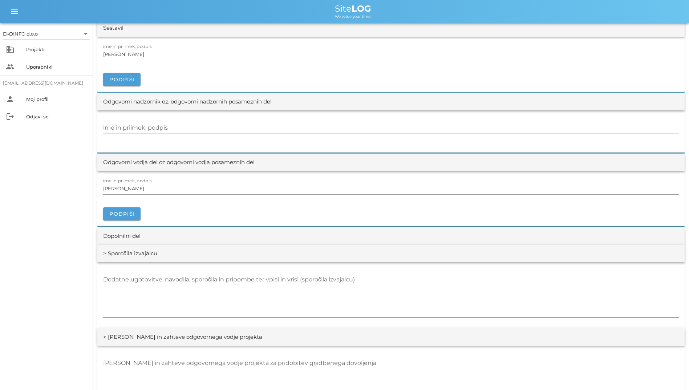
click at [173, 126] on input "ime in priimek, podpis" at bounding box center [391, 128] width 576 height 12
click at [207, 50] on input "[PERSON_NAME]" at bounding box center [391, 54] width 576 height 12
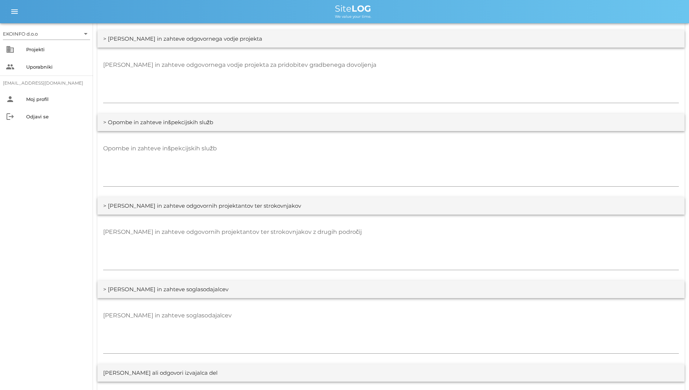
scroll to position [1091, 0]
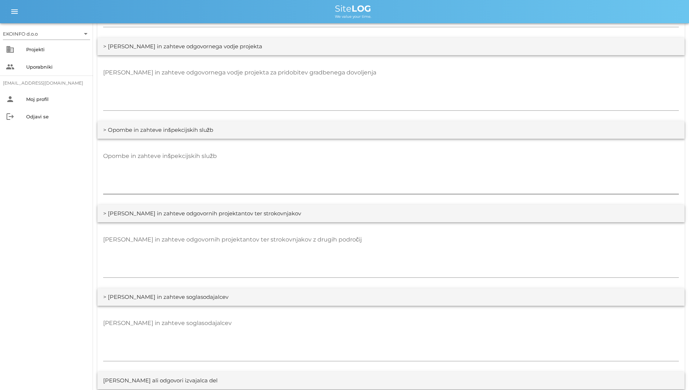
click at [417, 161] on textarea "Opombe in zahteve inšpekcijskih služb" at bounding box center [391, 172] width 576 height 44
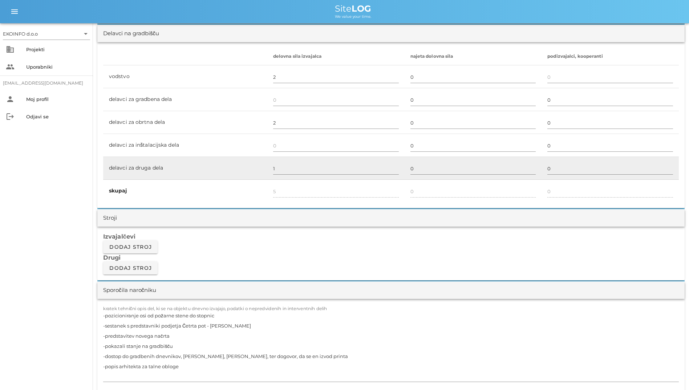
scroll to position [328, 0]
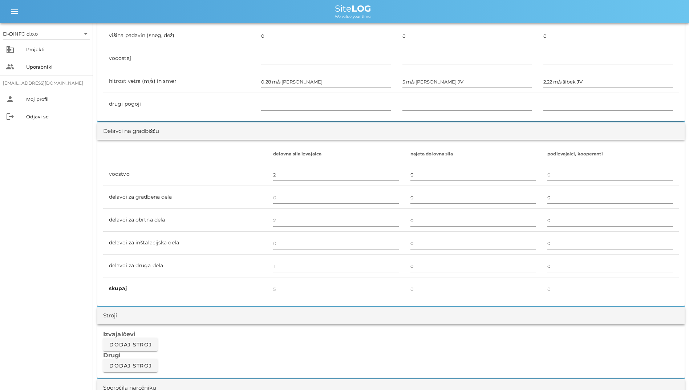
click at [218, 146] on th at bounding box center [185, 154] width 164 height 17
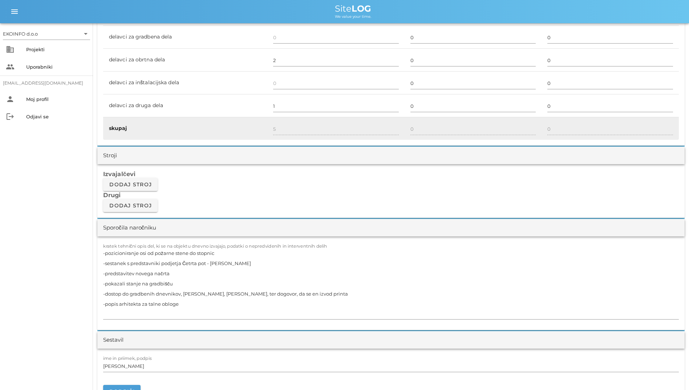
scroll to position [545, 0]
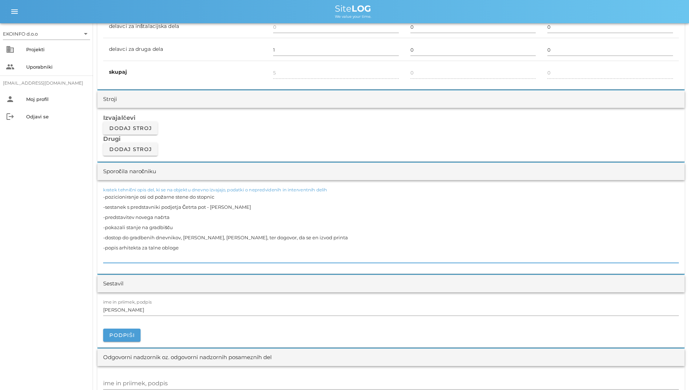
click at [349, 229] on textarea "-pozicioniranje osi od požarne stene do stopnic -sestanek s predstavniki podjet…" at bounding box center [391, 227] width 576 height 71
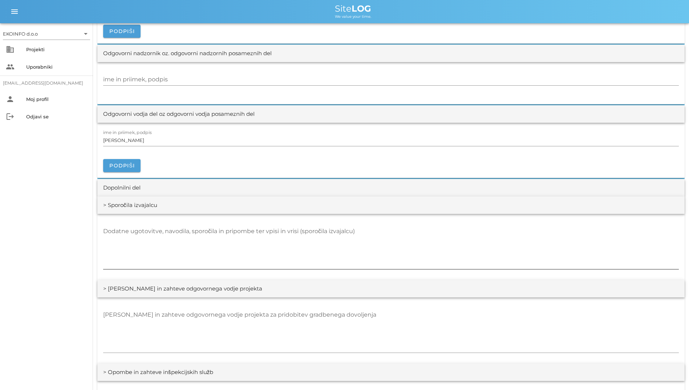
scroll to position [872, 0]
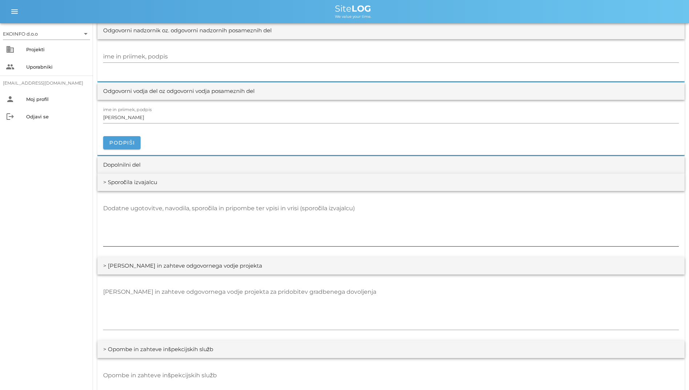
click at [323, 219] on textarea "Dodatne ugotovitve, navodila, sporočila in pripombe ter vpisi in vrisi (sporoči…" at bounding box center [391, 225] width 576 height 44
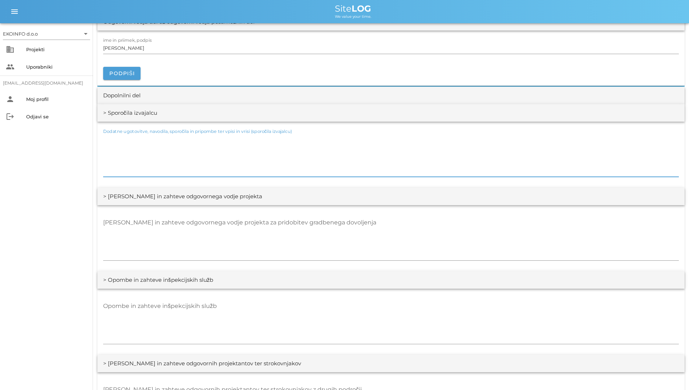
scroll to position [1090, 0]
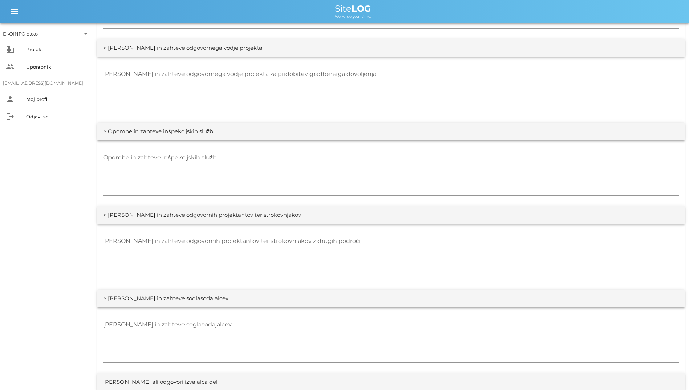
click at [384, 145] on div "Opombe in zahteve inšpekcijskih služb" at bounding box center [390, 173] width 587 height 66
click at [384, 157] on textarea "Opombe in zahteve inšpekcijskih služb" at bounding box center [391, 174] width 576 height 44
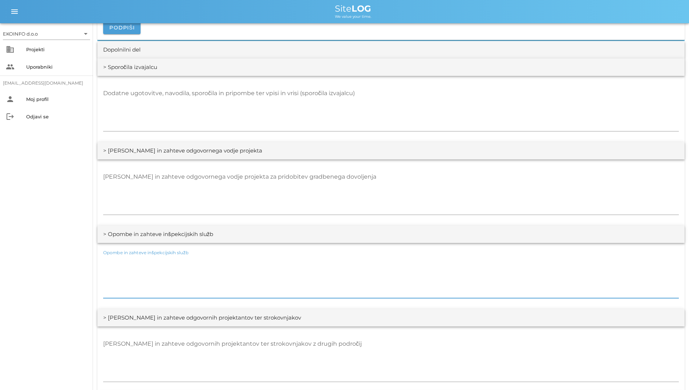
scroll to position [981, 0]
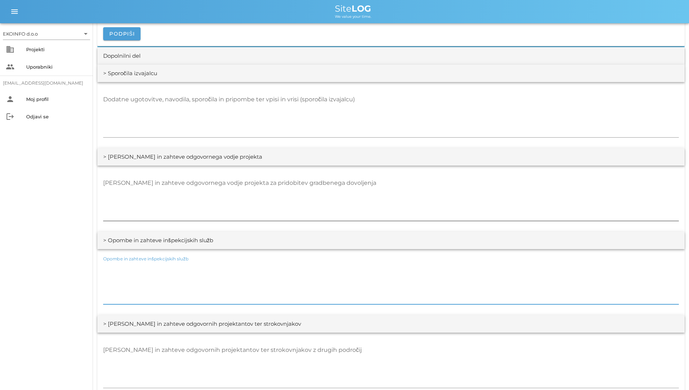
click at [313, 175] on div "[PERSON_NAME] in zahteve odgovornega vodje projekta za pridobitev gradbenega do…" at bounding box center [391, 199] width 576 height 53
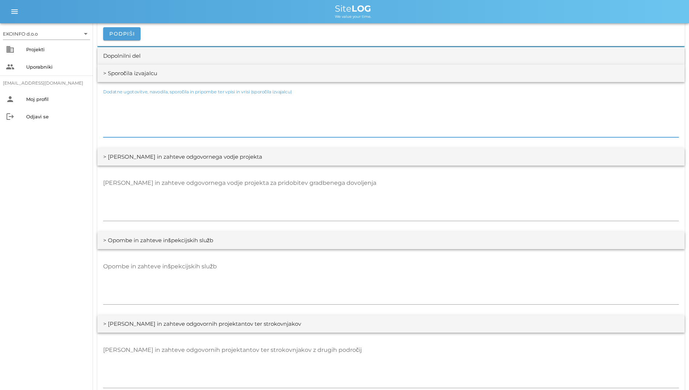
click at [322, 127] on textarea "Dodatne ugotovitve, navodila, sporočila in pripombe ter vpisi in vrisi (sporoči…" at bounding box center [391, 116] width 576 height 44
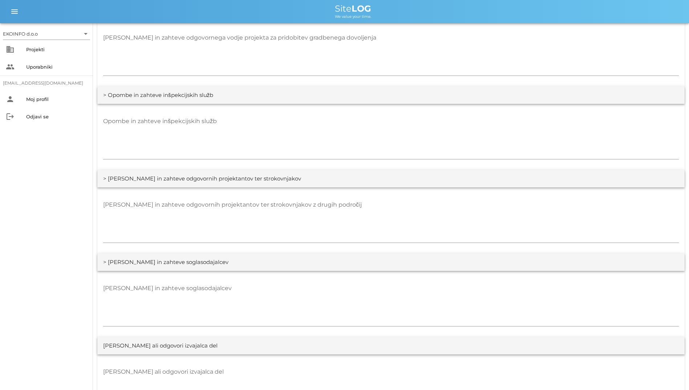
scroll to position [1309, 0]
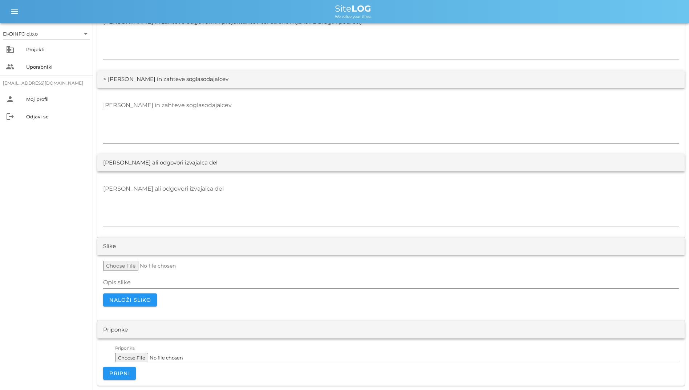
click at [357, 96] on div "[PERSON_NAME] in zahteve soglasodajalcev" at bounding box center [391, 121] width 576 height 53
click at [358, 107] on textarea "[PERSON_NAME] in zahteve soglasodajalcev" at bounding box center [391, 122] width 576 height 44
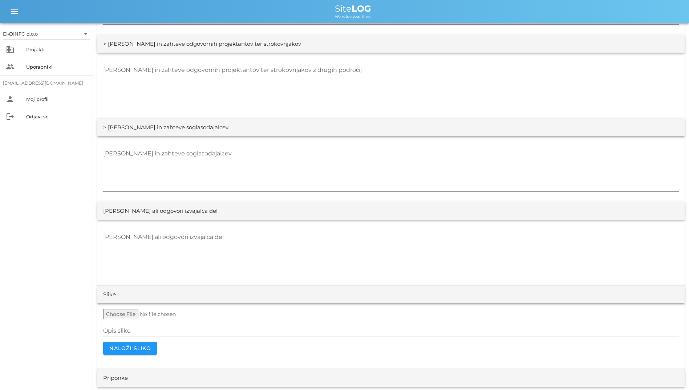
scroll to position [1271, 0]
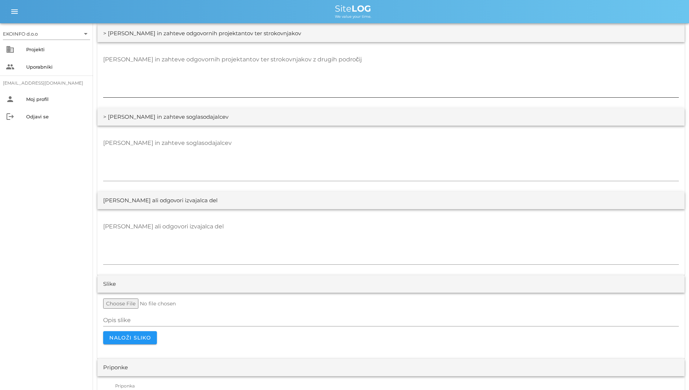
click at [481, 90] on textarea "[PERSON_NAME] in zahteve odgovornih projektantov ter strokovnjakov z drugih pod…" at bounding box center [391, 76] width 576 height 44
click at [464, 148] on textarea "[PERSON_NAME] in zahteve soglasodajalcev" at bounding box center [391, 159] width 576 height 44
click at [477, 119] on div "> [PERSON_NAME] in zahteve soglasodajalcev" at bounding box center [390, 116] width 587 height 17
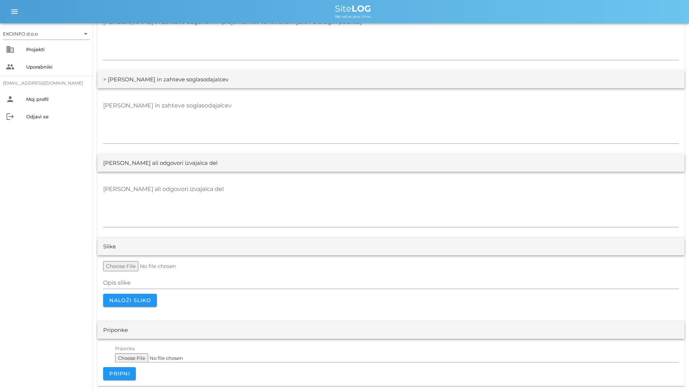
scroll to position [1309, 0]
click at [360, 192] on textarea "[PERSON_NAME] ali odgovori izvajalca del" at bounding box center [391, 205] width 576 height 44
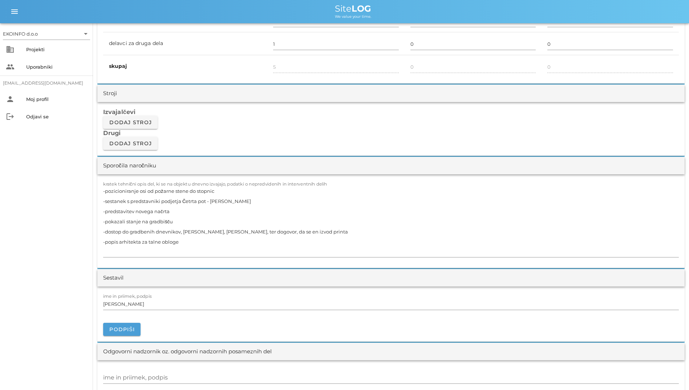
scroll to position [546, 0]
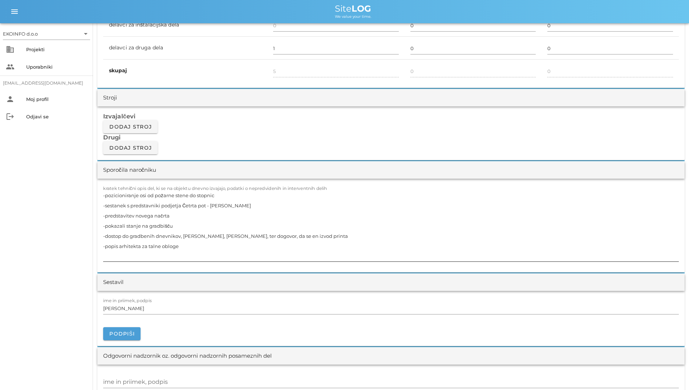
click at [354, 206] on textarea "-pozicioniranje osi od požarne stene do stopnic -sestanek s predstavniki podjet…" at bounding box center [391, 225] width 576 height 71
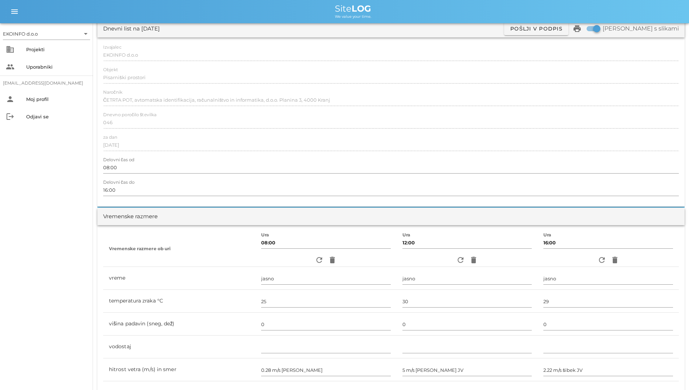
scroll to position [0, 0]
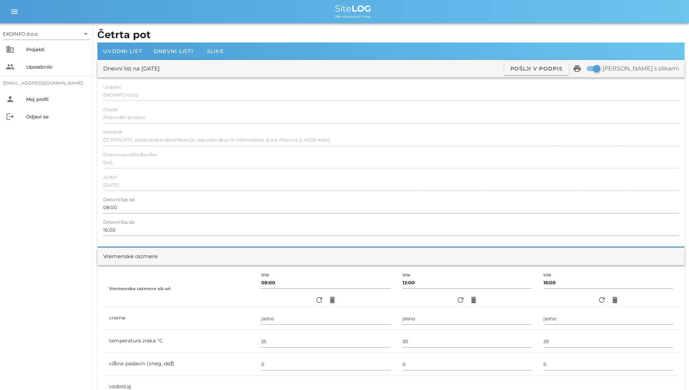
click at [239, 88] on div "Izvajalec EKOINFO d.o.o" at bounding box center [391, 95] width 576 height 21
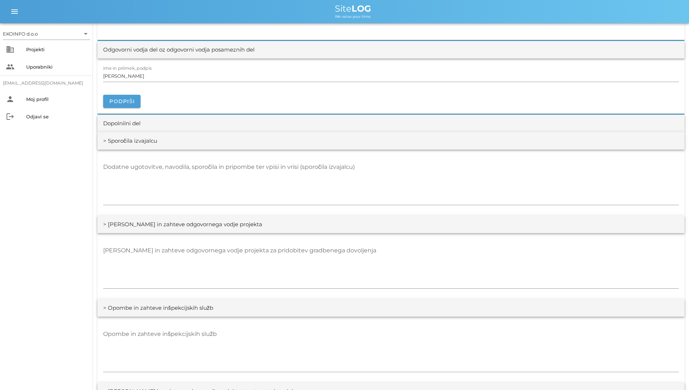
scroll to position [981, 0]
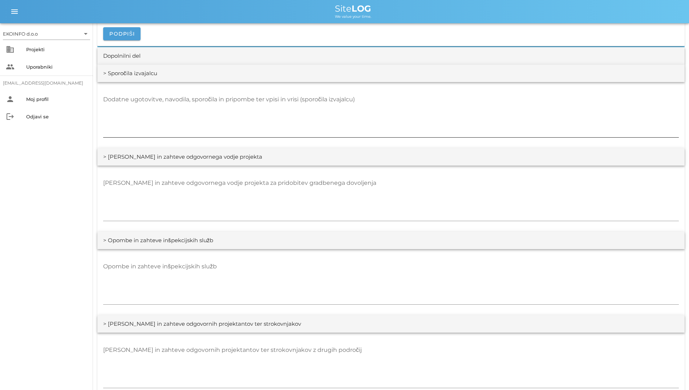
click at [368, 124] on textarea "Dodatne ugotovitve, navodila, sporočila in pripombe ter vpisi in vrisi (sporoči…" at bounding box center [391, 116] width 576 height 44
click at [376, 183] on textarea "[PERSON_NAME] in zahteve odgovornega vodje projekta za pridobitev gradbenega do…" at bounding box center [391, 199] width 576 height 44
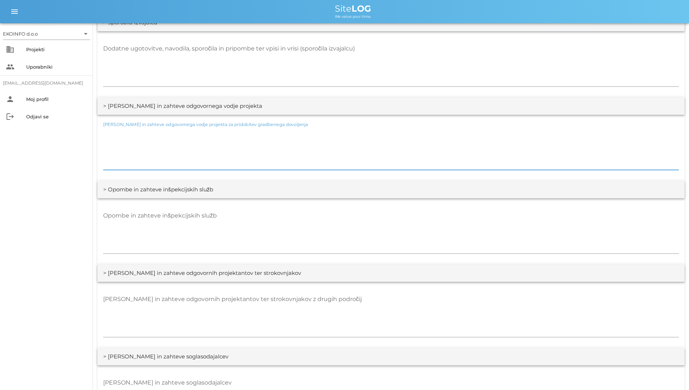
scroll to position [1090, 0]
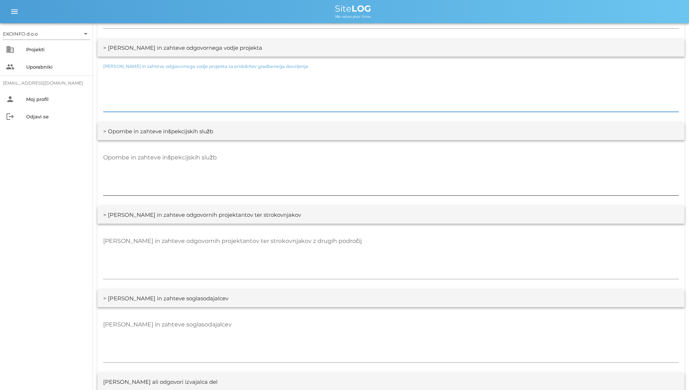
click at [314, 167] on textarea "Opombe in zahteve inšpekcijskih služb" at bounding box center [391, 174] width 576 height 44
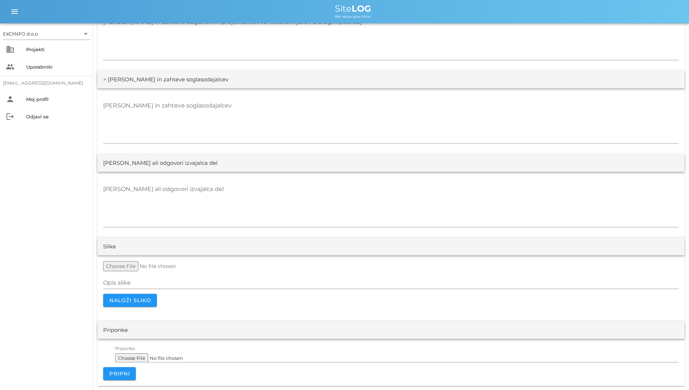
scroll to position [1309, 0]
click at [285, 215] on textarea "[PERSON_NAME] ali odgovori izvajalca del" at bounding box center [391, 205] width 576 height 44
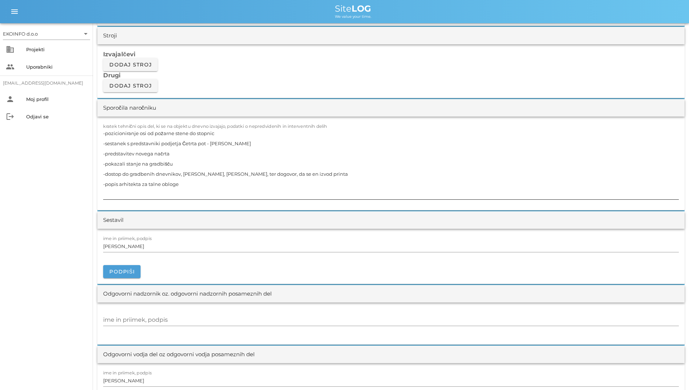
scroll to position [617, 0]
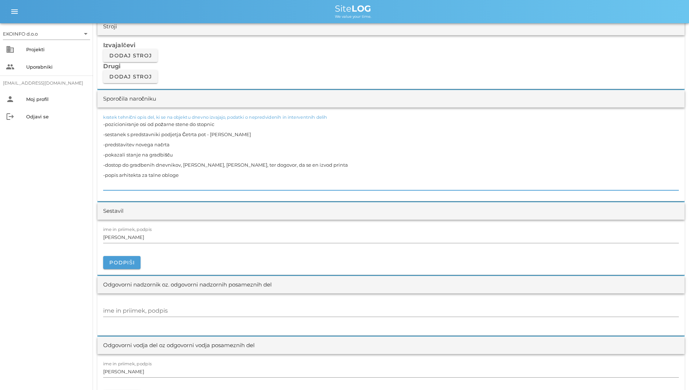
click at [295, 167] on textarea "-pozicioniranje osi od požarne stene do stopnic -sestanek s predstavniki podjet…" at bounding box center [391, 154] width 576 height 71
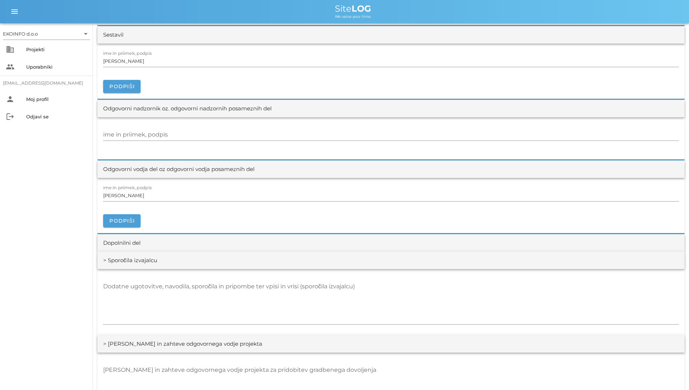
scroll to position [799, 0]
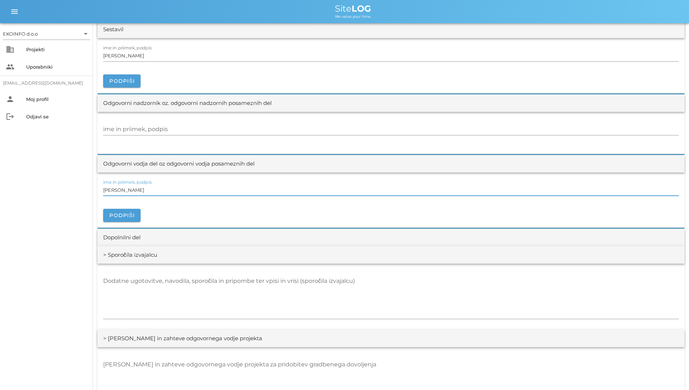
click at [284, 192] on input "[PERSON_NAME]" at bounding box center [391, 190] width 576 height 12
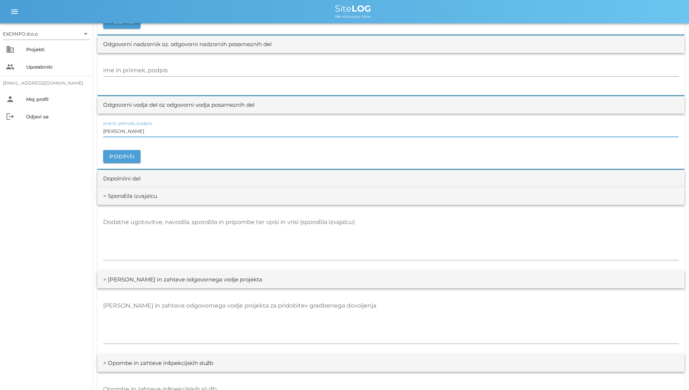
scroll to position [872, 0]
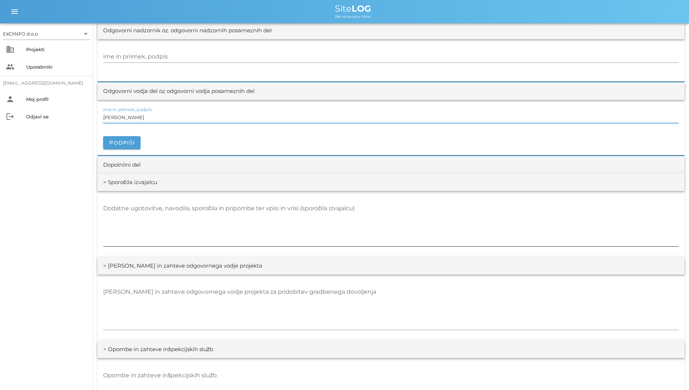
click at [338, 203] on textarea "Dodatne ugotovitve, navodila, sporočila in pripombe ter vpisi in vrisi (sporoči…" at bounding box center [391, 225] width 576 height 44
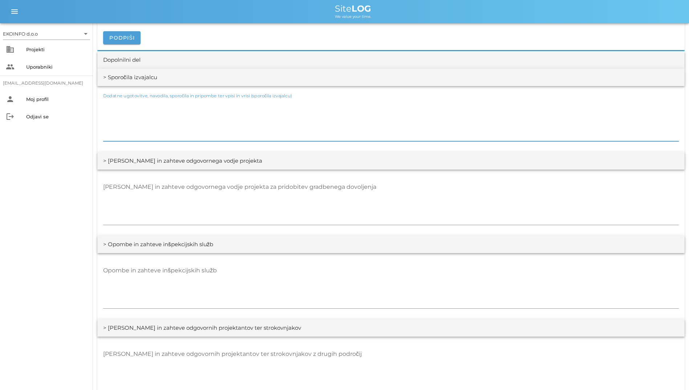
scroll to position [981, 0]
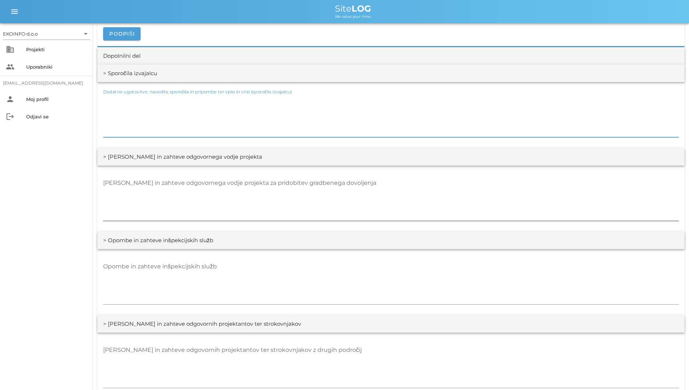
click at [306, 178] on div "[PERSON_NAME] in zahteve odgovornega vodje projekta za pridobitev gradbenega do…" at bounding box center [391, 199] width 576 height 44
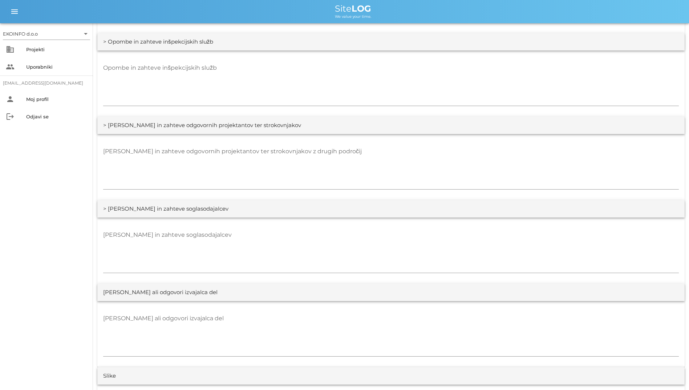
scroll to position [1199, 0]
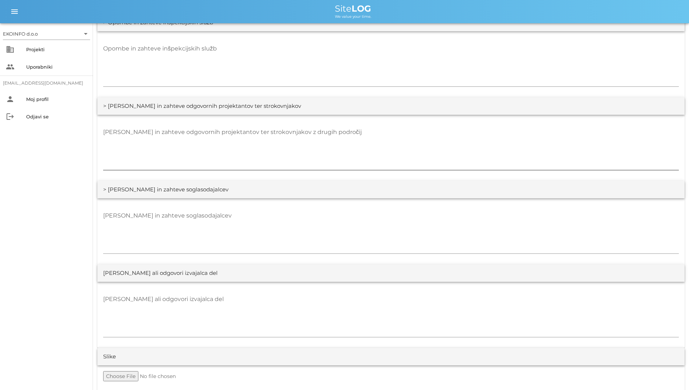
click at [291, 165] on textarea "[PERSON_NAME] in zahteve odgovornih projektantov ter strokovnjakov z drugih pod…" at bounding box center [391, 148] width 576 height 44
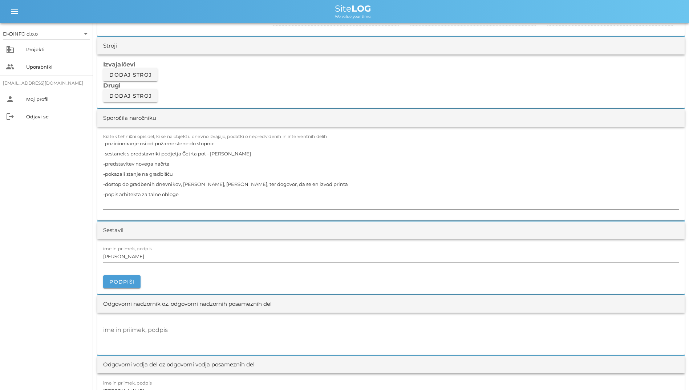
scroll to position [546, 0]
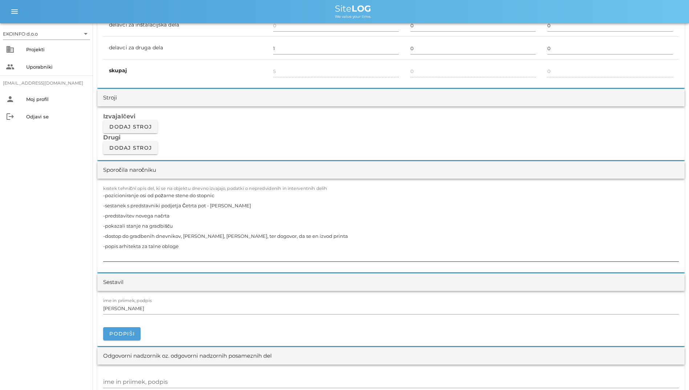
click at [238, 205] on textarea "-pozicioniranje osi od požarne stene do stopnic -sestanek s predstavniki podjet…" at bounding box center [391, 225] width 576 height 71
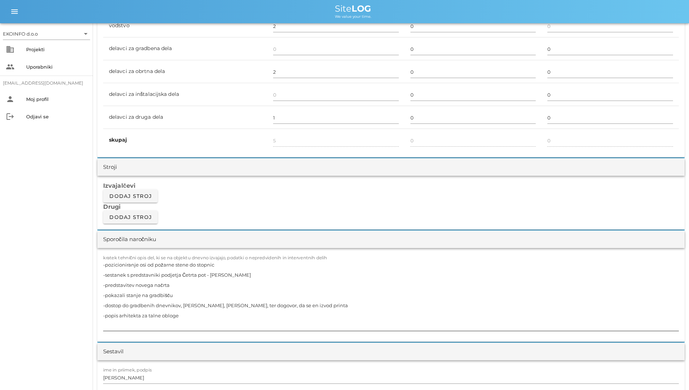
scroll to position [510, 0]
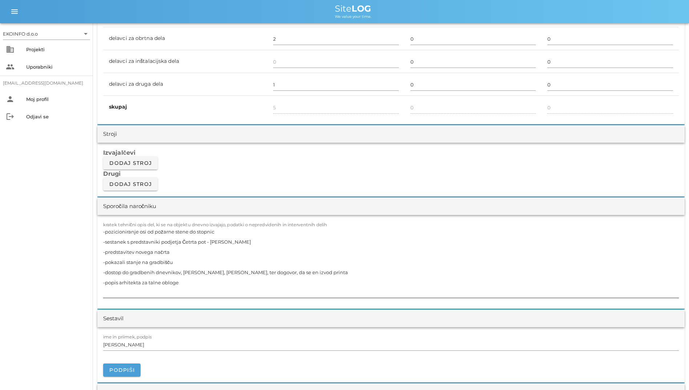
click at [370, 248] on textarea "-pozicioniranje osi od požarne stene do stopnic -sestanek s predstavniki podjet…" at bounding box center [391, 262] width 576 height 71
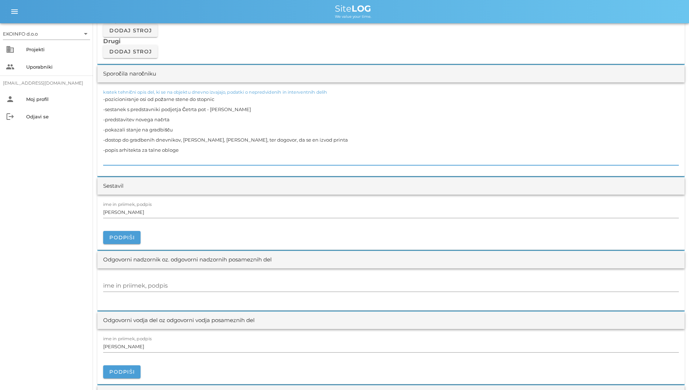
scroll to position [655, 0]
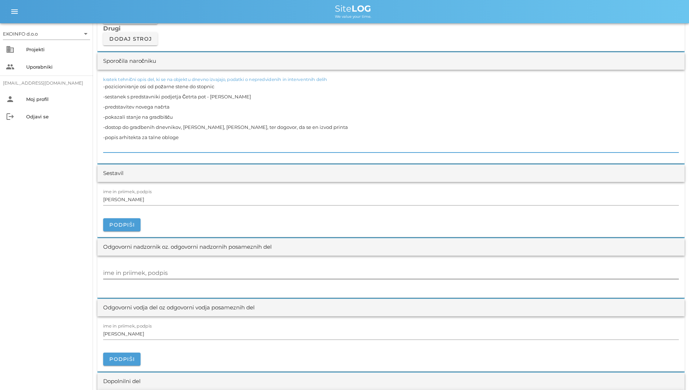
click at [255, 281] on div at bounding box center [391, 281] width 576 height 5
click at [200, 111] on textarea "-pozicioniranje osi od požarne stene do stopnic -sestanek s predstavniki podjet…" at bounding box center [391, 116] width 576 height 71
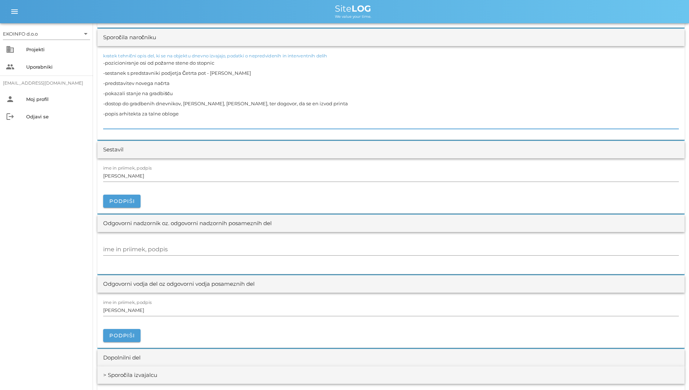
scroll to position [692, 0]
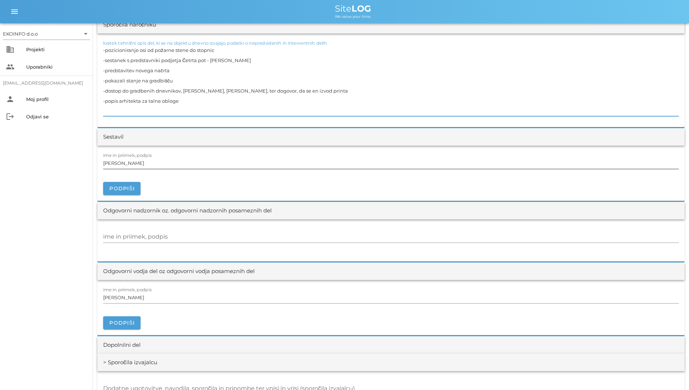
click at [183, 154] on div "ime in priimek, podpis [PERSON_NAME]" at bounding box center [391, 163] width 576 height 21
click at [181, 161] on input "[PERSON_NAME]" at bounding box center [391, 163] width 576 height 12
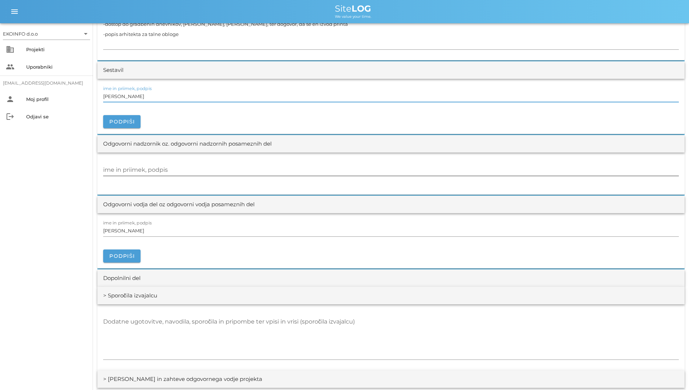
scroll to position [764, 0]
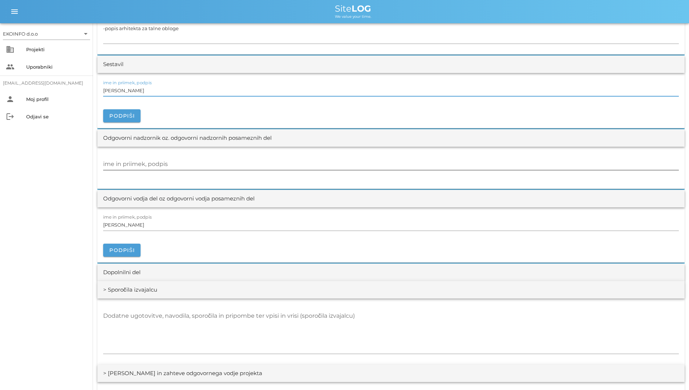
click at [157, 156] on div "ime in priimek, podpis" at bounding box center [391, 164] width 576 height 21
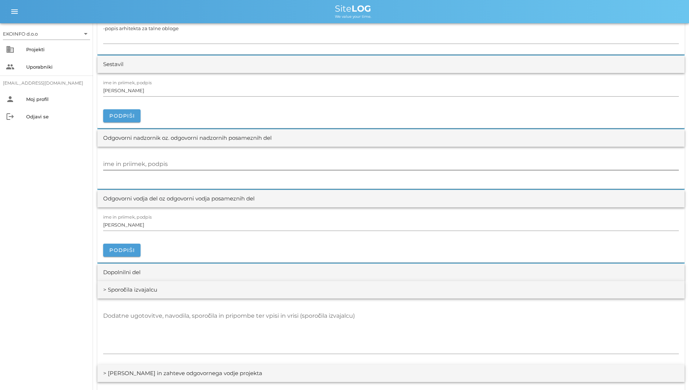
click at [156, 165] on input "ime in priimek, podpis" at bounding box center [391, 164] width 576 height 12
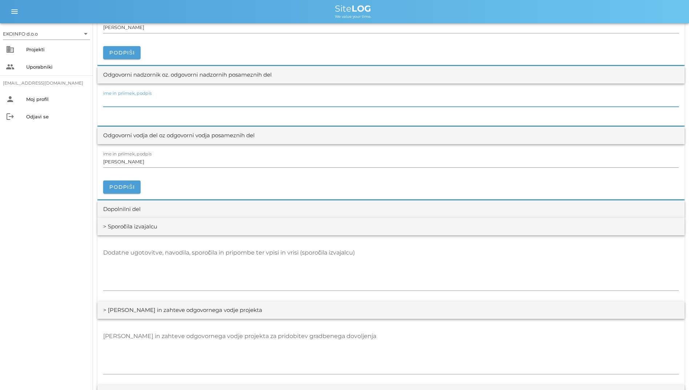
scroll to position [837, 0]
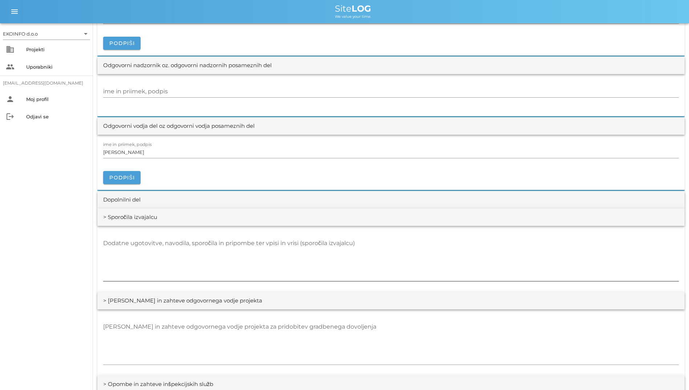
click at [176, 235] on div "Dodatne ugotovitve, navodila, sporočila in pripombe ter vpisi in vrisi (sporoči…" at bounding box center [391, 259] width 576 height 53
click at [172, 239] on div "Dodatne ugotovitve, navodila, sporočila in pripombe ter vpisi in vrisi (sporoči…" at bounding box center [391, 260] width 576 height 44
drag, startPoint x: 156, startPoint y: 218, endPoint x: 101, endPoint y: 213, distance: 55.8
click at [101, 213] on div "> Sporočila izvajalcu" at bounding box center [390, 216] width 587 height 17
drag, startPoint x: 101, startPoint y: 213, endPoint x: 125, endPoint y: 245, distance: 40.4
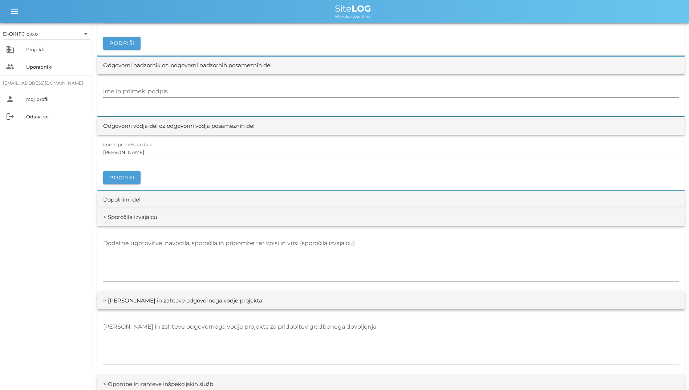
click at [125, 245] on textarea "Dodatne ugotovitve, navodila, sporočila in pripombe ter vpisi in vrisi (sporoči…" at bounding box center [391, 260] width 576 height 44
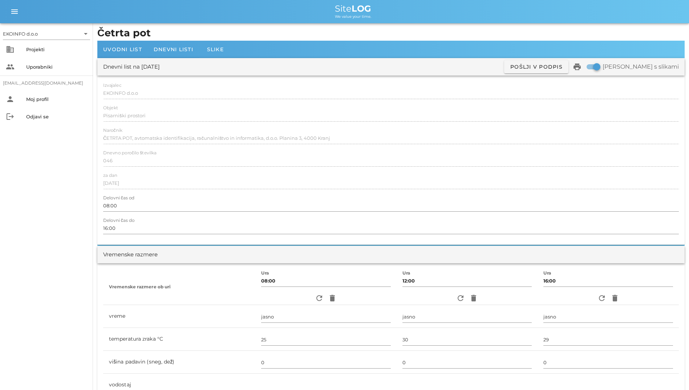
scroll to position [1, 0]
click at [161, 41] on div "Uvodni list Dnevni listi Slike" at bounding box center [390, 49] width 587 height 17
click at [161, 48] on span "Dnevni listi" at bounding box center [174, 49] width 40 height 7
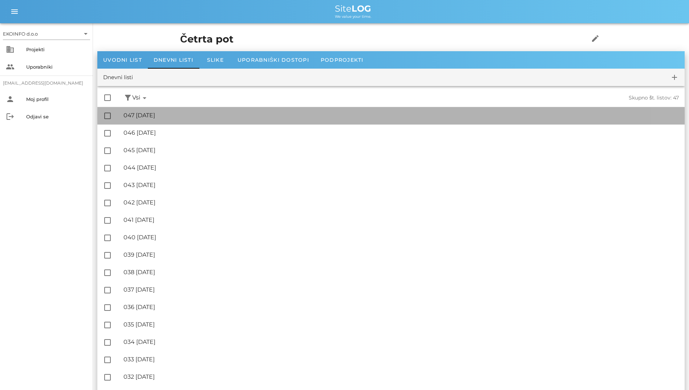
click at [171, 109] on div "🔏 047 [DATE] ✓ Podpisal: Nadzornik ✓ Podpisal: Sestavljalec ✓ Podpisal: Odgovor…" at bounding box center [400, 116] width 555 height 16
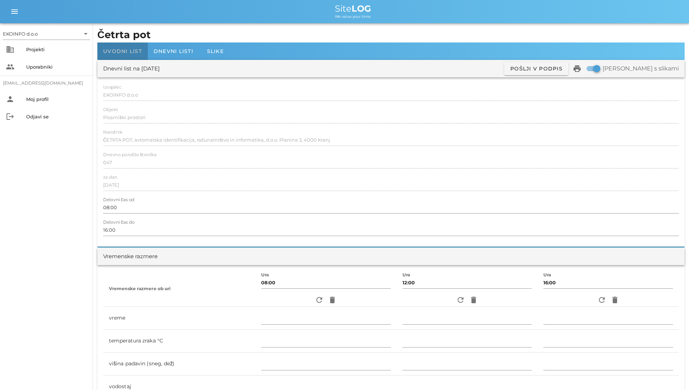
click at [113, 49] on span "Uvodni list" at bounding box center [122, 51] width 39 height 7
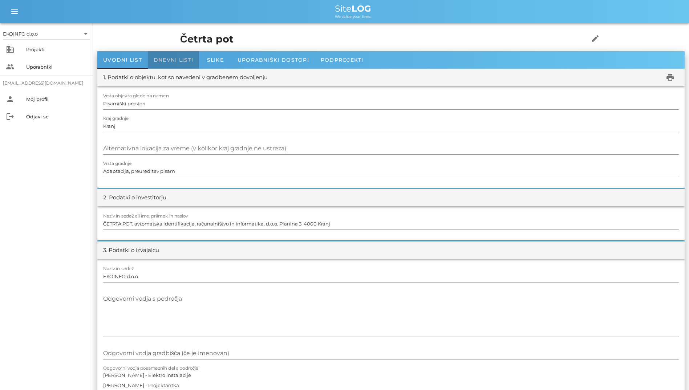
click at [156, 62] on span "Dnevni listi" at bounding box center [174, 60] width 40 height 7
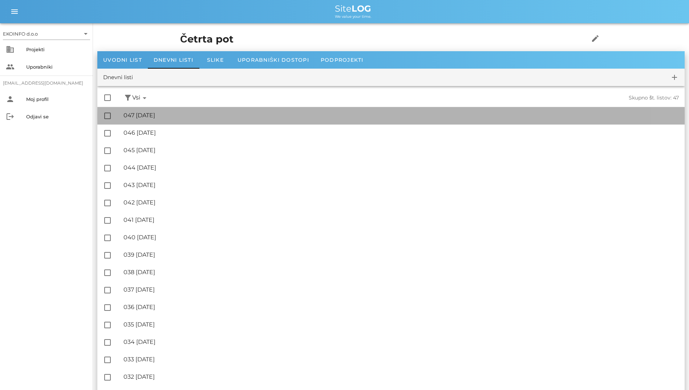
click at [161, 113] on div "🔏 047 [DATE]" at bounding box center [400, 115] width 555 height 7
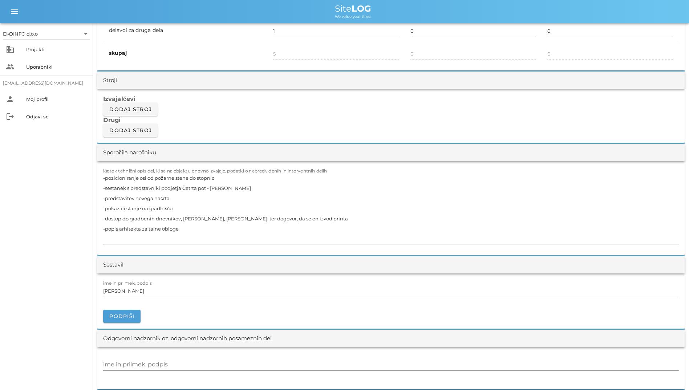
scroll to position [617, 0]
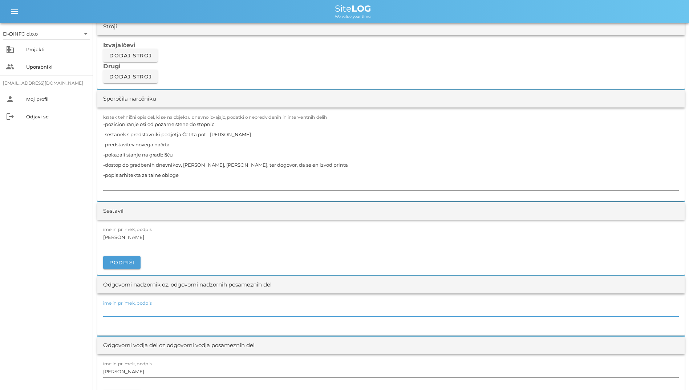
click at [168, 307] on input "ime in priimek, podpis" at bounding box center [391, 311] width 576 height 12
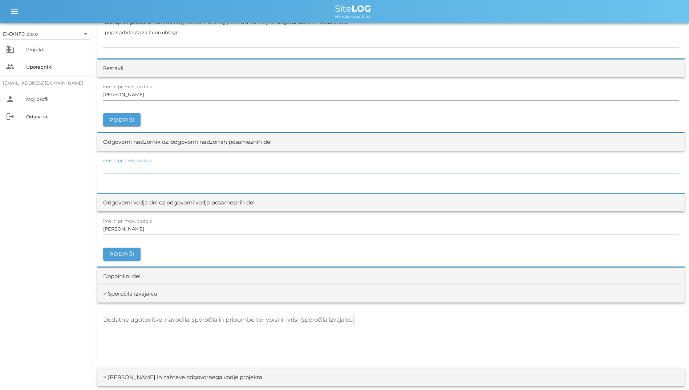
scroll to position [763, 0]
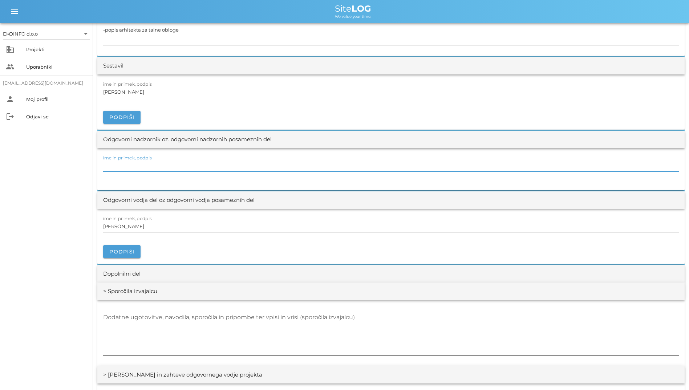
click at [168, 327] on textarea "Dodatne ugotovitve, navodila, sporočila in pripombe ter vpisi in vrisi (sporoči…" at bounding box center [391, 334] width 576 height 44
